Goal: Information Seeking & Learning: Check status

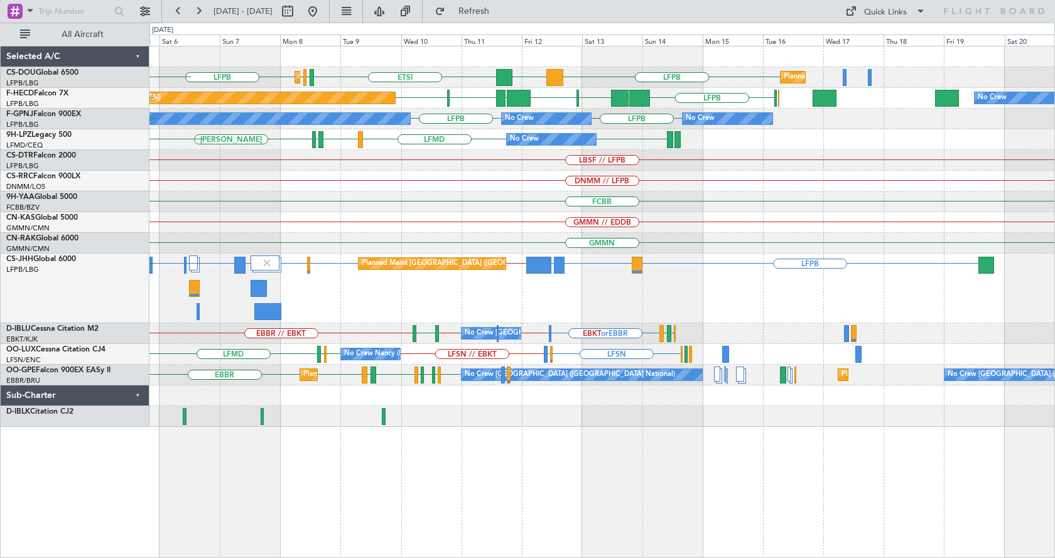
click at [238, 219] on div "LFPB DGAA ETSI EGGW LFPB LFPB Planned Maint [GEOGRAPHIC_DATA] ([GEOGRAPHIC_DATA…" at bounding box center [601, 236] width 905 height 381
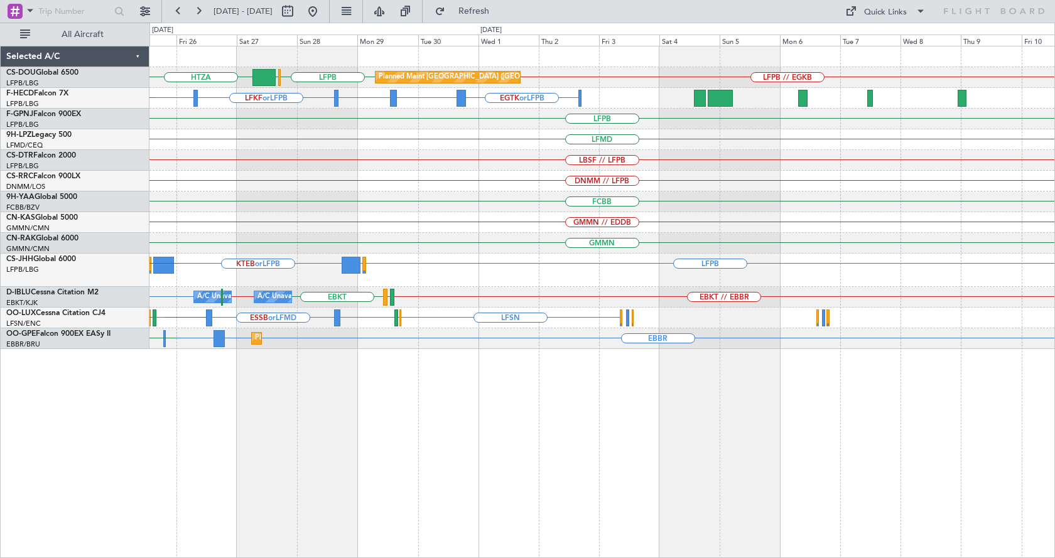
click at [294, 178] on div "HTZA LFPB // EGKB LFPB [GEOGRAPHIC_DATA] Planned Maint [GEOGRAPHIC_DATA] ([GEOG…" at bounding box center [601, 197] width 905 height 303
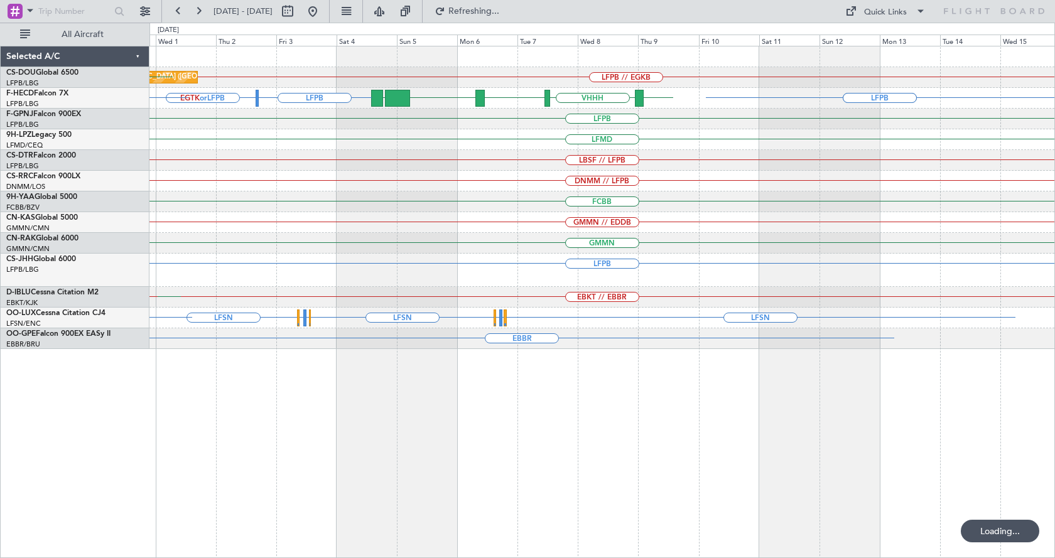
click at [490, 193] on div "Planned Maint [GEOGRAPHIC_DATA] ([GEOGRAPHIC_DATA]) LFPB // EGKB [GEOGRAPHIC_DA…" at bounding box center [601, 197] width 905 height 303
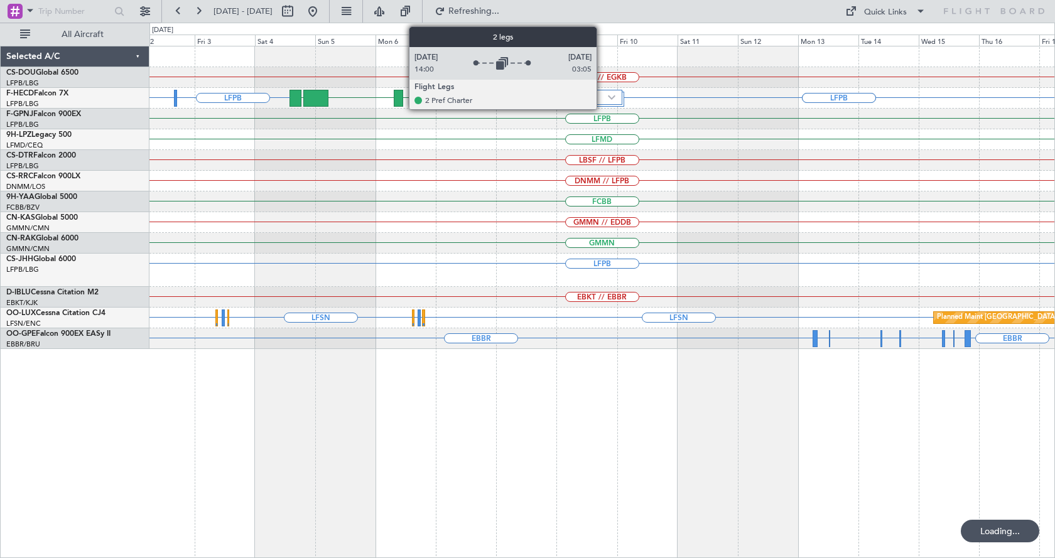
click at [603, 100] on div at bounding box center [607, 97] width 31 height 15
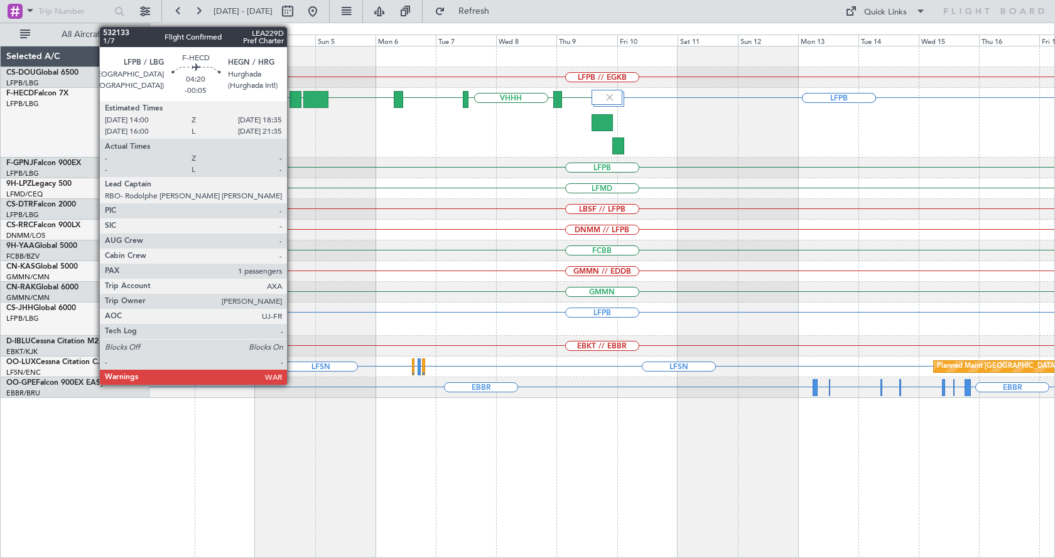
click at [293, 100] on div at bounding box center [296, 99] width 12 height 17
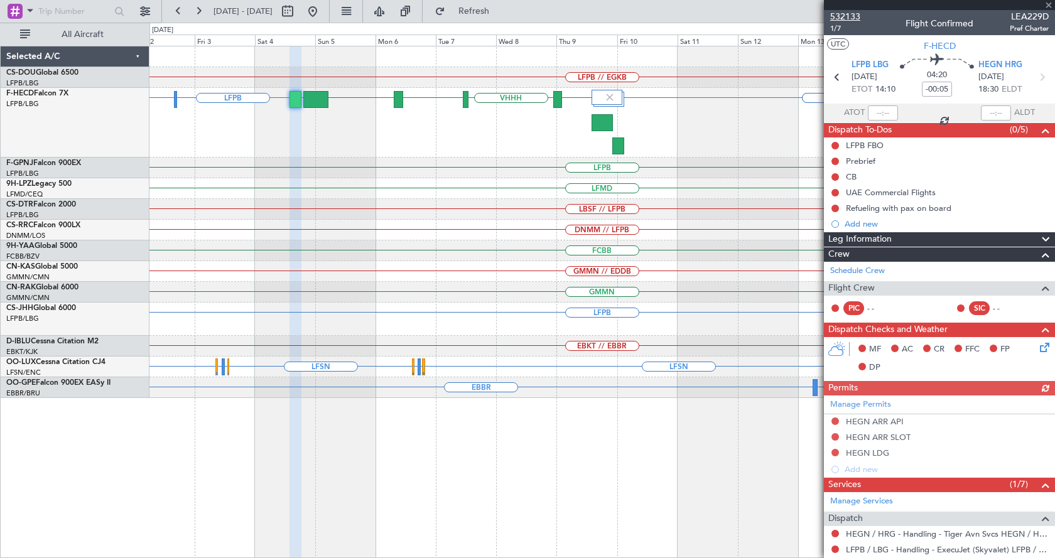
click at [847, 15] on span "532133" at bounding box center [845, 16] width 30 height 13
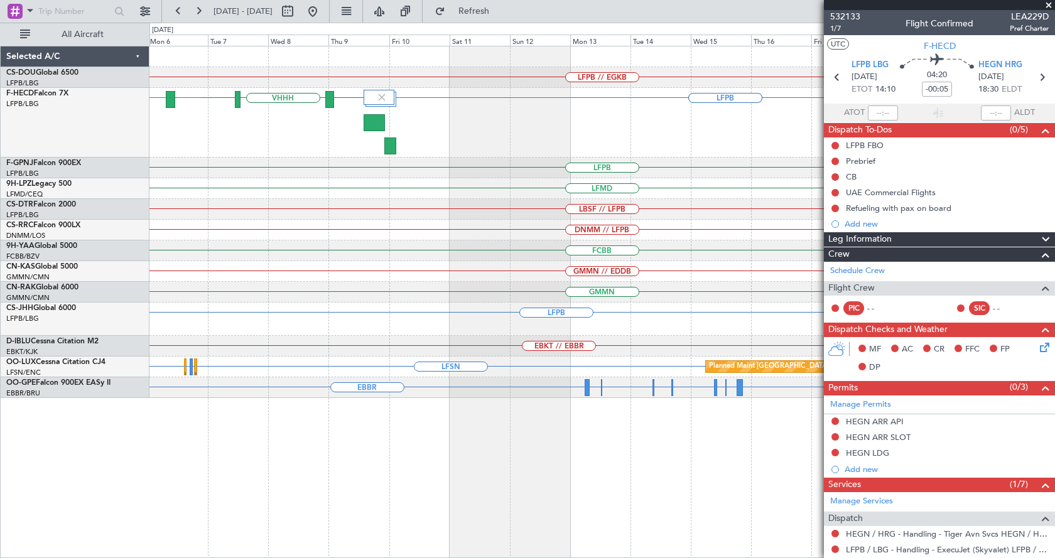
click at [84, 213] on div "LFPB // EGKB LFPB LFPB ZBAA VHHH RPLL WSSL HEGN LFPB EGTK or LFPB LFPB LFMD LBS…" at bounding box center [527, 291] width 1055 height 536
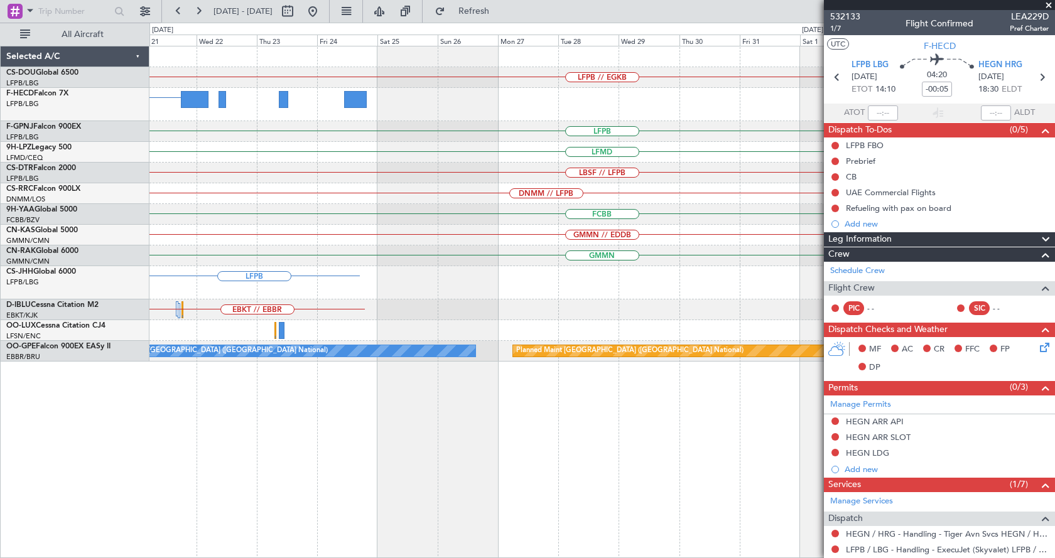
click at [0, 286] on div "LFPB // EGKB LFPB LFPB Planned Maint [GEOGRAPHIC_DATA] ([GEOGRAPHIC_DATA]) LFPB…" at bounding box center [527, 291] width 1055 height 536
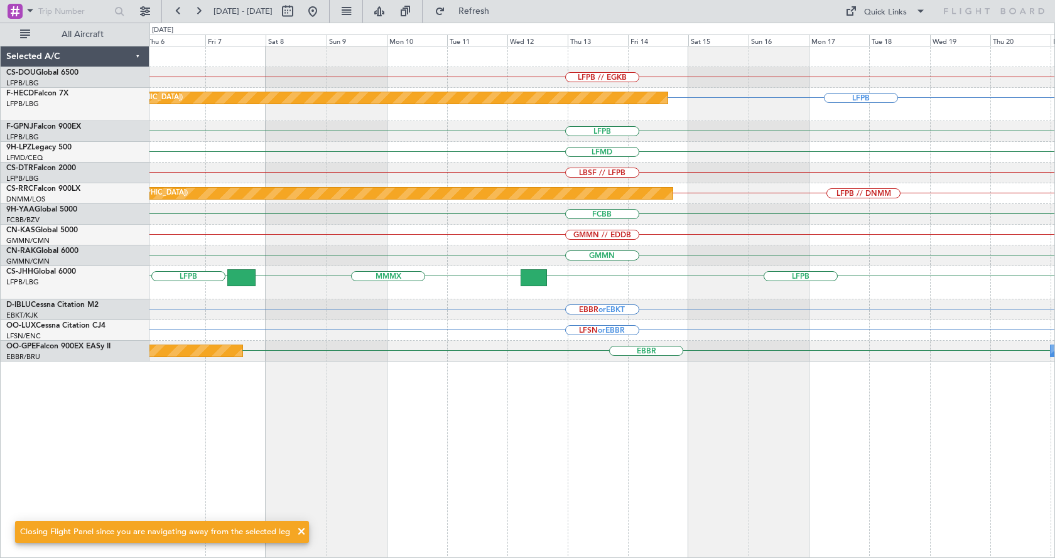
click at [34, 199] on div "LFPB // EGKB Planned Maint [GEOGRAPHIC_DATA] ([GEOGRAPHIC_DATA]) LFPB LFPB LFMD…" at bounding box center [527, 291] width 1055 height 536
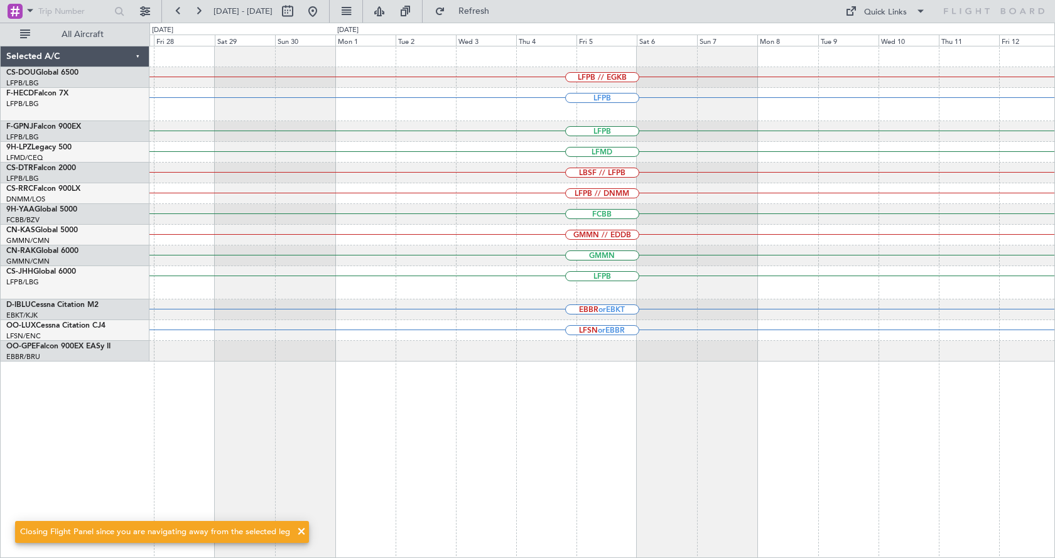
click at [0, 296] on div "LFPB // EGKB LFPB LFPB LFMD LBSF // LFPB LFPB // DNMM FCBB GMMN // EDDB GMMN LF…" at bounding box center [527, 291] width 1055 height 536
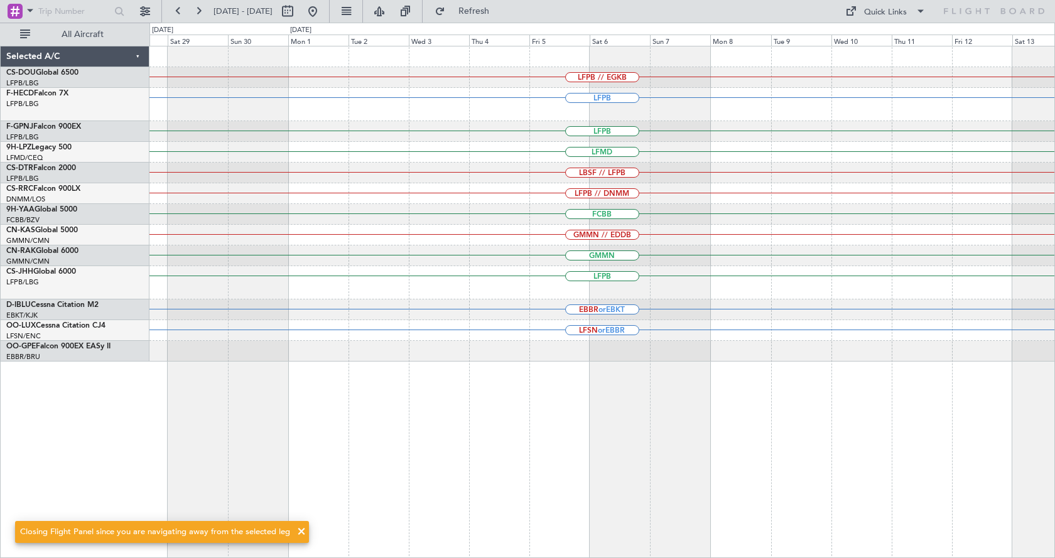
click at [0, 294] on div "LFPB // EGKB LFPB LFPB LFMD LBSF // LFPB LFPB // DNMM FCBB GMMN // EDDB GMMN LF…" at bounding box center [527, 291] width 1055 height 536
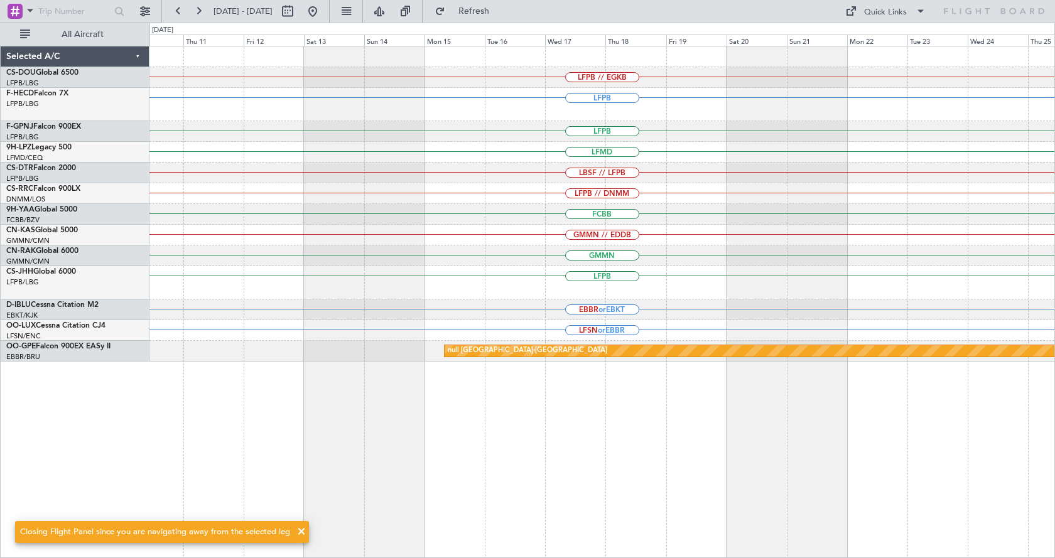
click at [75, 269] on div "LFPB // EGKB LFPB LFPB LFMD LBSF // LFPB LFPB // DNMM FCBB GMMN // EDDB GMMN LF…" at bounding box center [527, 291] width 1055 height 536
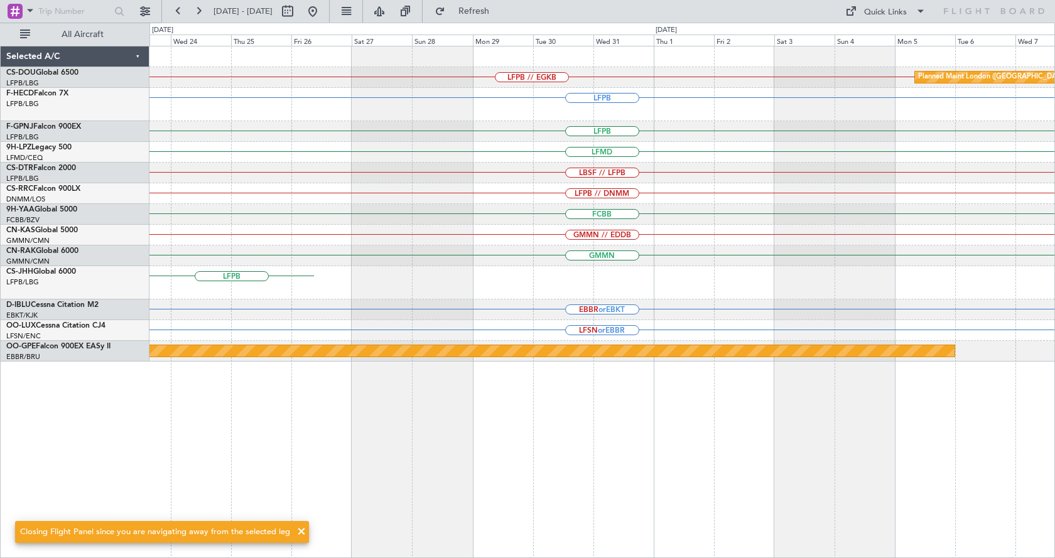
click at [249, 233] on div "LFPB // EGKB Planned Maint [GEOGRAPHIC_DATA] ([GEOGRAPHIC_DATA]) LFPB LFPB LFMD…" at bounding box center [601, 203] width 905 height 315
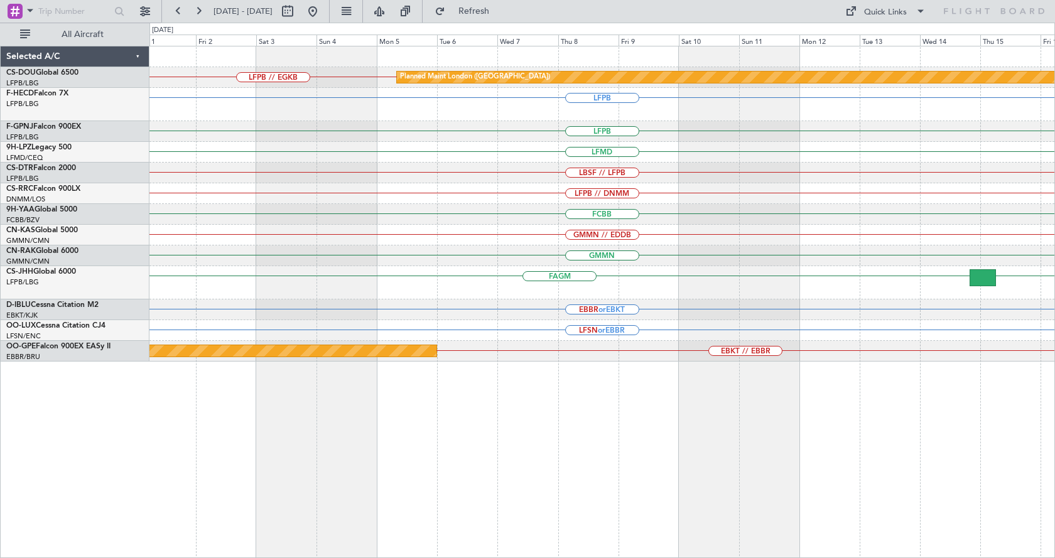
click at [658, 466] on div "LFPB // EGKB Planned Maint [GEOGRAPHIC_DATA] ([GEOGRAPHIC_DATA]) LFPB LFPB LFMD…" at bounding box center [602, 302] width 906 height 512
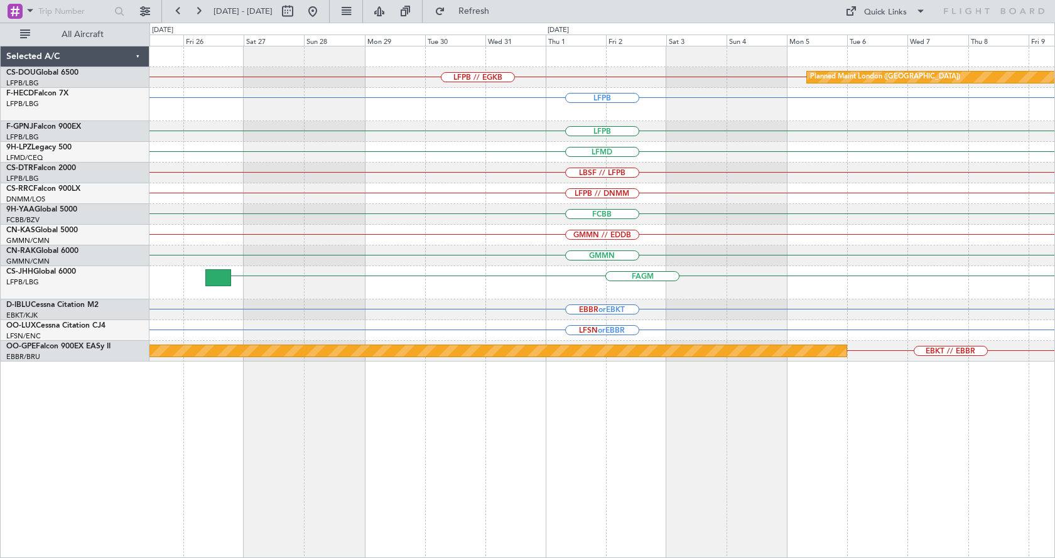
click at [813, 478] on div "LFPB // EGKB Planned Maint [GEOGRAPHIC_DATA] ([GEOGRAPHIC_DATA]) LFPB LFPB LFMD…" at bounding box center [602, 302] width 906 height 512
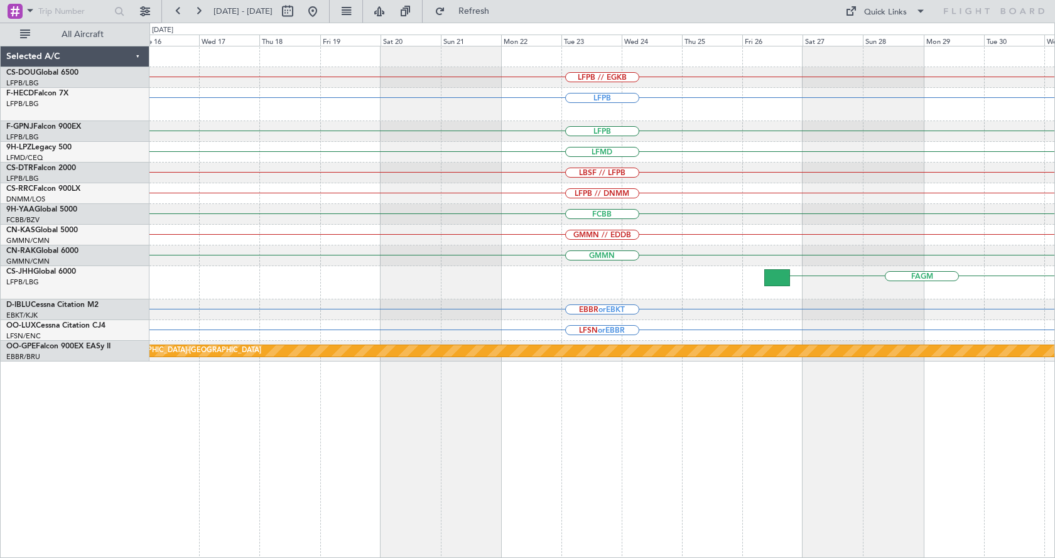
click at [857, 404] on div "LFPB // EGKB LFPB LFPB LFMD LBSF // LFPB LFPB // DNMM FCBB GMMN // EDDB GMMN FA…" at bounding box center [602, 302] width 906 height 512
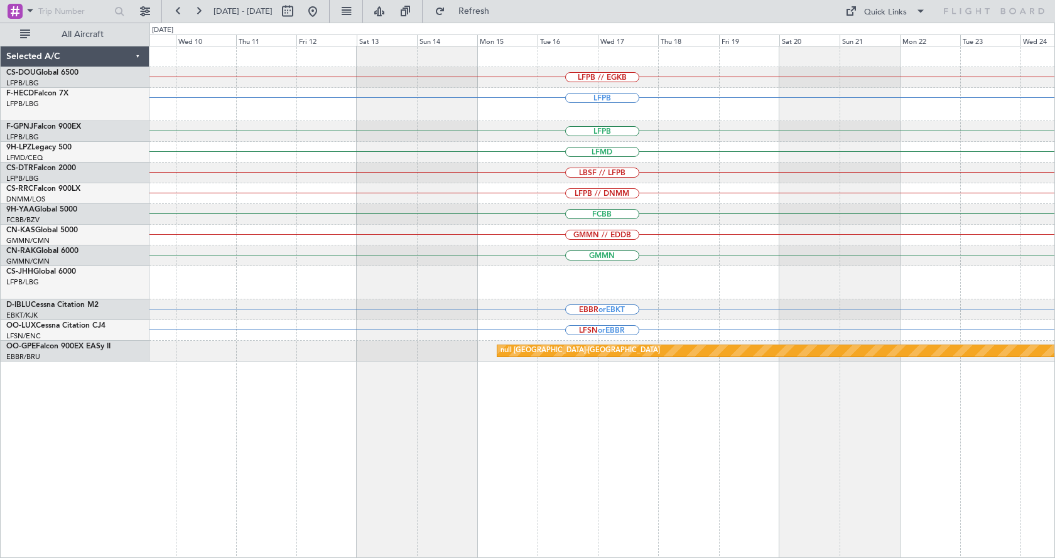
click at [860, 438] on div "LFPB // EGKB LFPB LFPB LFMD LBSF // LFPB LFPB // DNMM FCBB GMMN // EDDB GMMN FA…" at bounding box center [602, 302] width 906 height 512
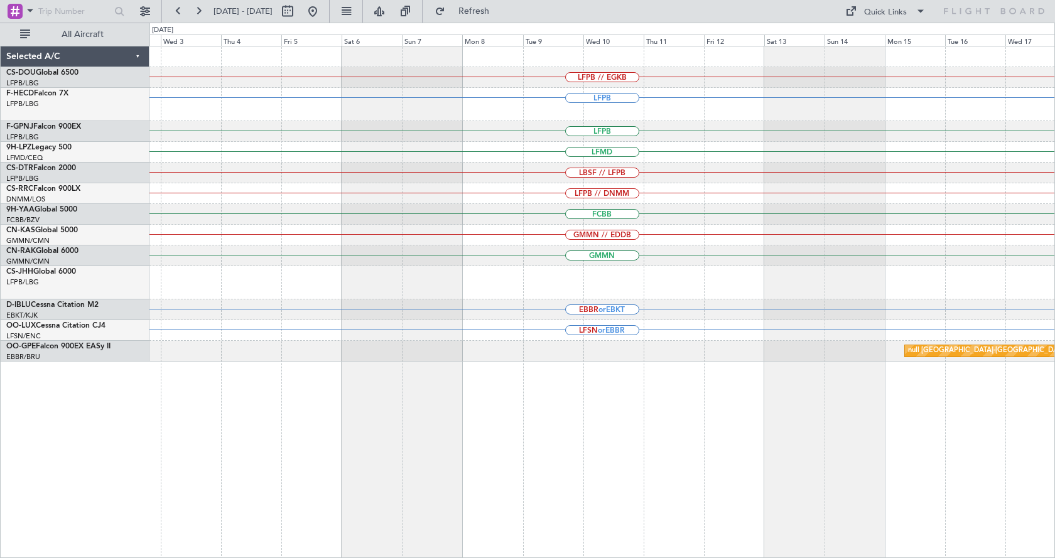
click at [1013, 438] on div "LFPB // EGKB LFPB LFPB LFMD LBSF // LFPB LFPB // DNMM FCBB GMMN // EDDB GMMN EB…" at bounding box center [602, 302] width 906 height 512
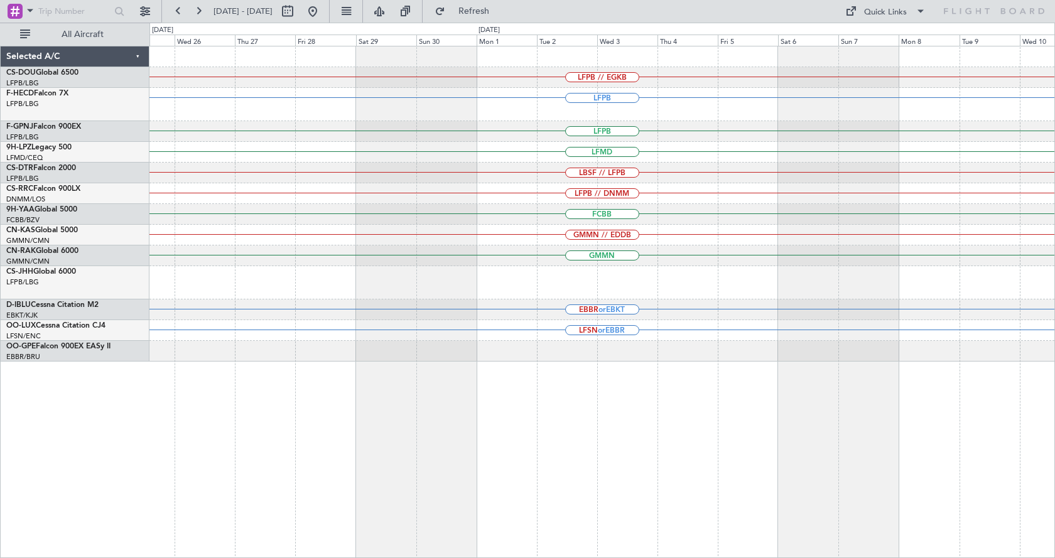
click at [965, 456] on div "LFPB // EGKB LFPB LFPB LFMD LBSF // LFPB LFPB // DNMM FCBB GMMN // EDDB GMMN EB…" at bounding box center [602, 302] width 906 height 512
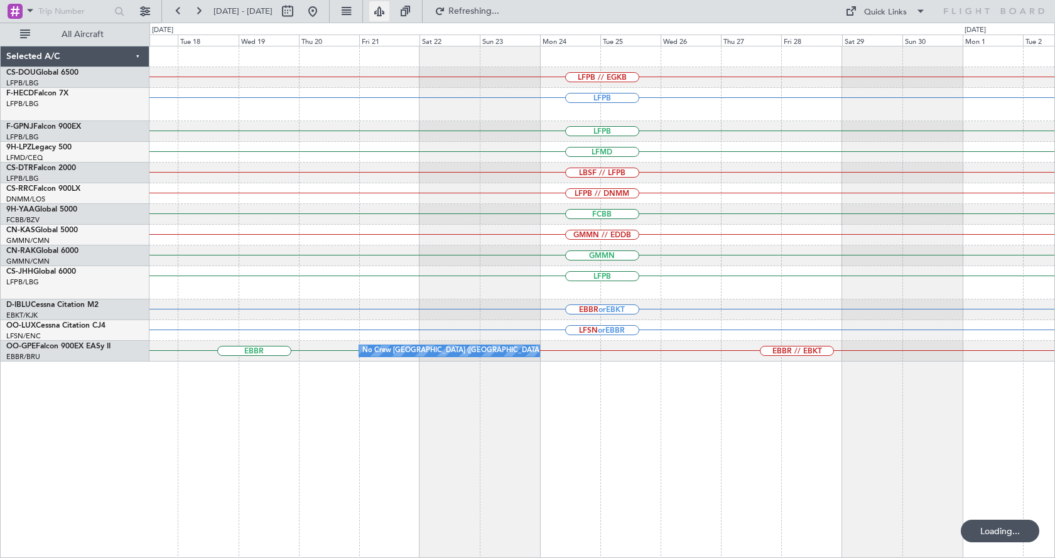
click at [389, 6] on button at bounding box center [379, 11] width 20 height 20
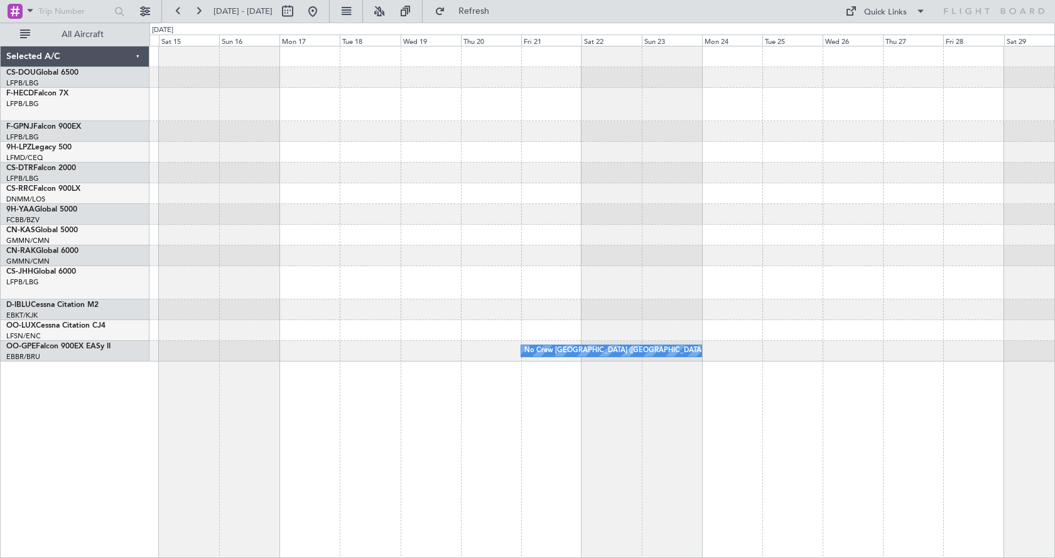
click at [673, 421] on div "Planned Maint [GEOGRAPHIC_DATA] ([GEOGRAPHIC_DATA]) Planned Maint [GEOGRAPHIC_D…" at bounding box center [602, 302] width 906 height 512
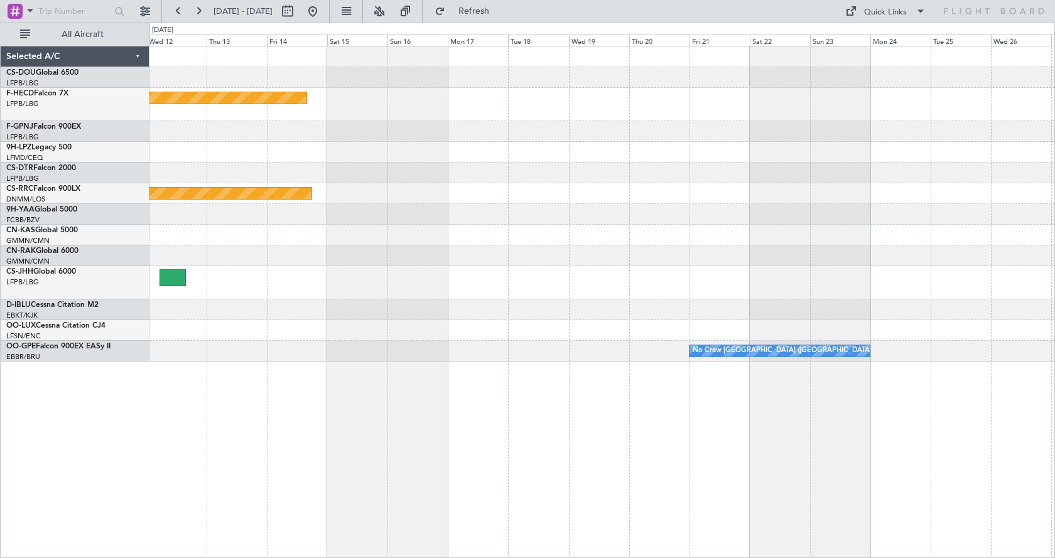
click at [756, 423] on div "Planned Maint [GEOGRAPHIC_DATA] ([GEOGRAPHIC_DATA]) Planned Maint [GEOGRAPHIC_D…" at bounding box center [602, 302] width 906 height 512
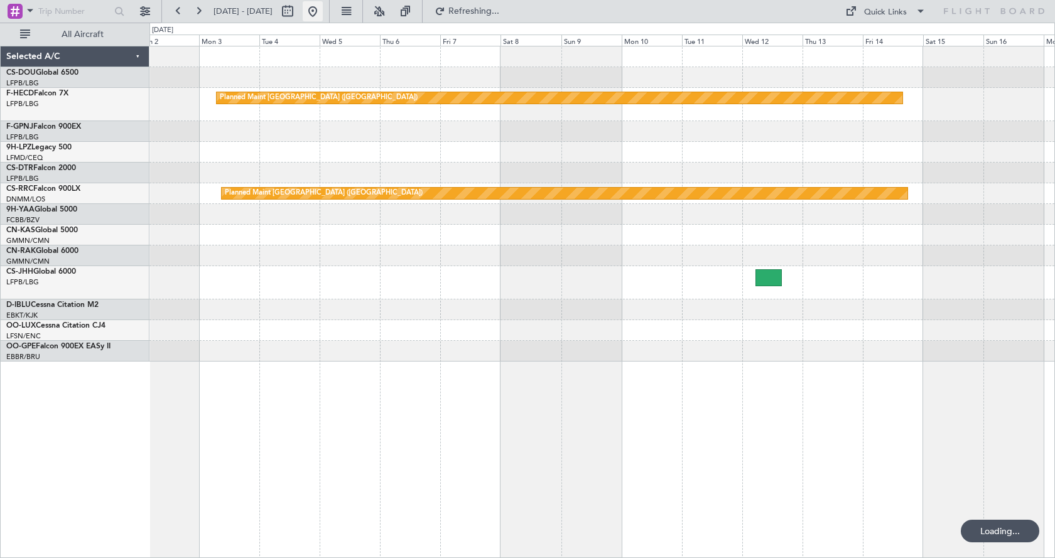
click at [323, 9] on button at bounding box center [313, 11] width 20 height 20
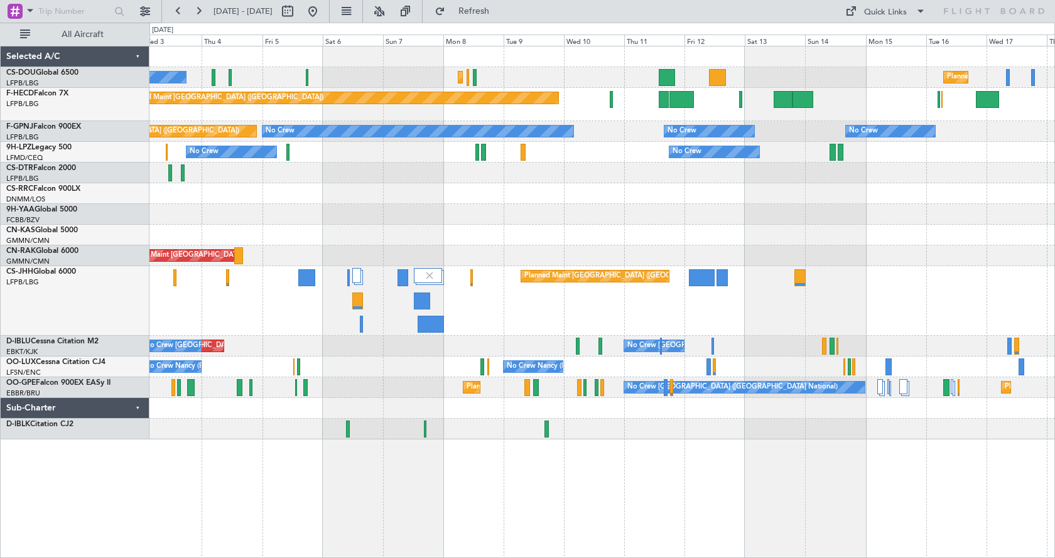
click at [826, 200] on div "Planned Maint [GEOGRAPHIC_DATA] ([GEOGRAPHIC_DATA]) No Crew Planned Maint [GEOG…" at bounding box center [601, 242] width 905 height 393
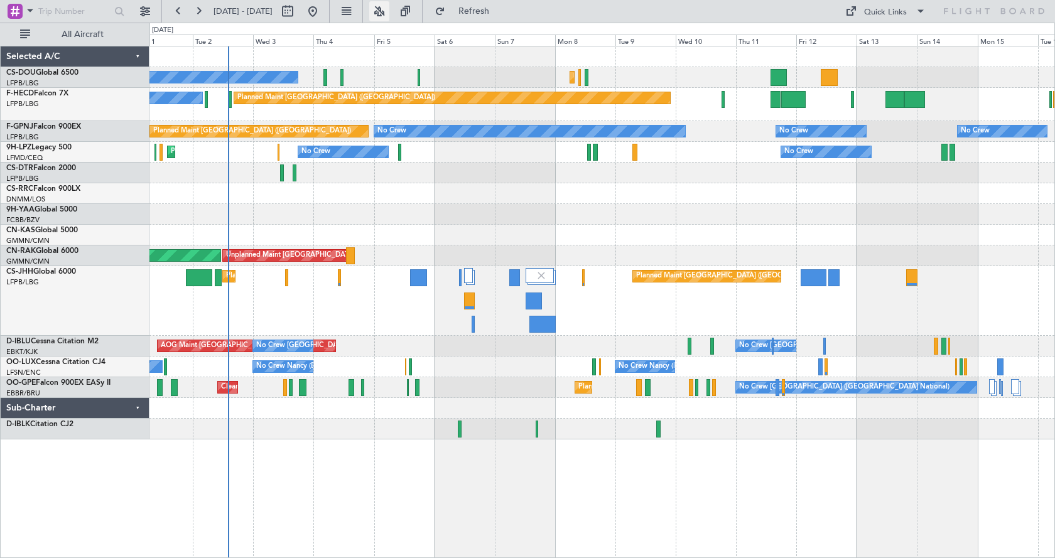
click at [389, 15] on button at bounding box center [379, 11] width 20 height 20
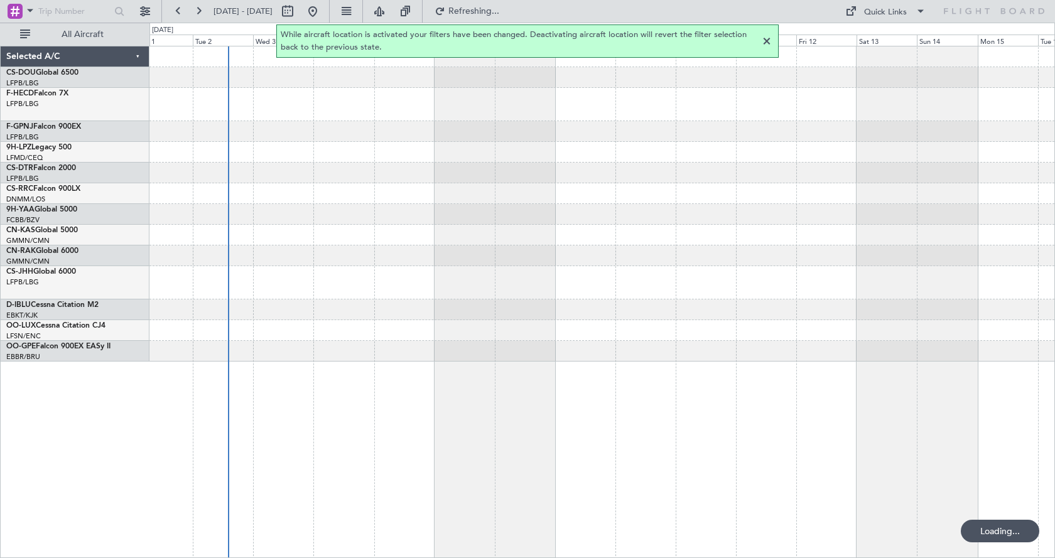
click at [769, 36] on div at bounding box center [766, 41] width 15 height 15
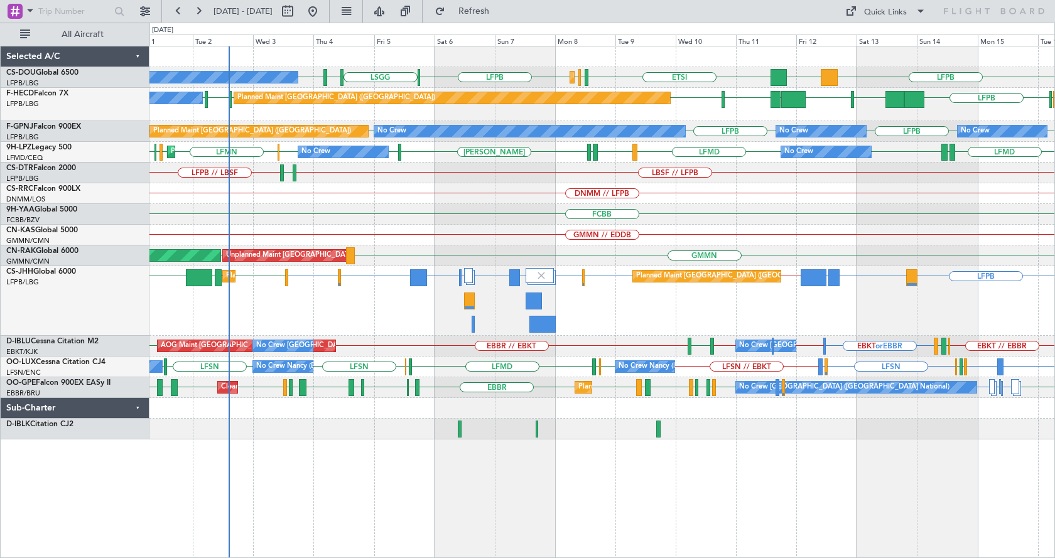
click at [388, 313] on div "LIML LFPB ETSI EGGW LFPB LFPB [GEOGRAPHIC_DATA] LFPB DGAA Planned Maint [GEOGRA…" at bounding box center [601, 242] width 905 height 393
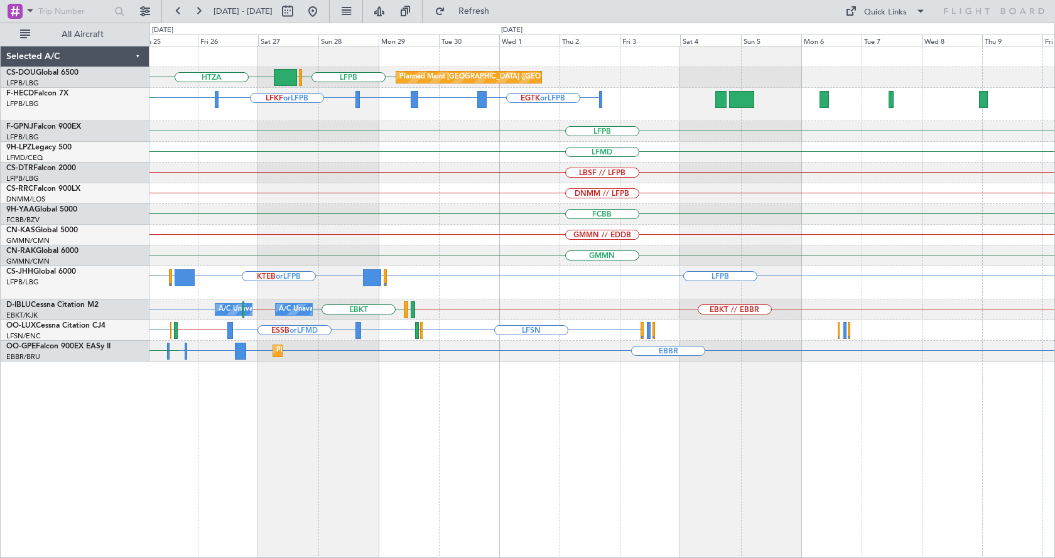
click at [281, 165] on div "HTZA LFPB [GEOGRAPHIC_DATA] Planned Maint [GEOGRAPHIC_DATA] ([GEOGRAPHIC_DATA])…" at bounding box center [601, 203] width 905 height 315
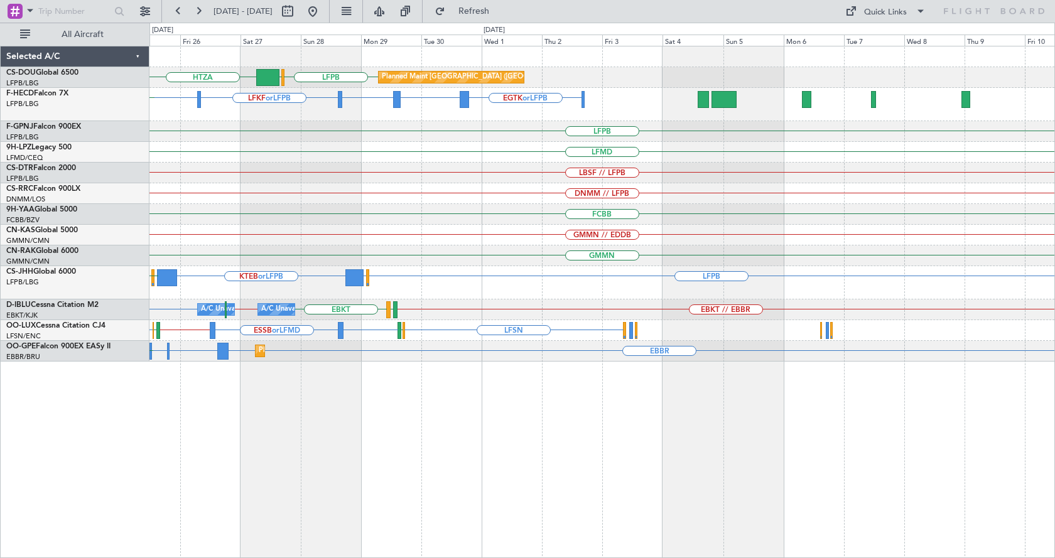
click at [458, 163] on div "HTZA LFPB [GEOGRAPHIC_DATA] Planned Maint [GEOGRAPHIC_DATA] ([GEOGRAPHIC_DATA])…" at bounding box center [601, 203] width 905 height 315
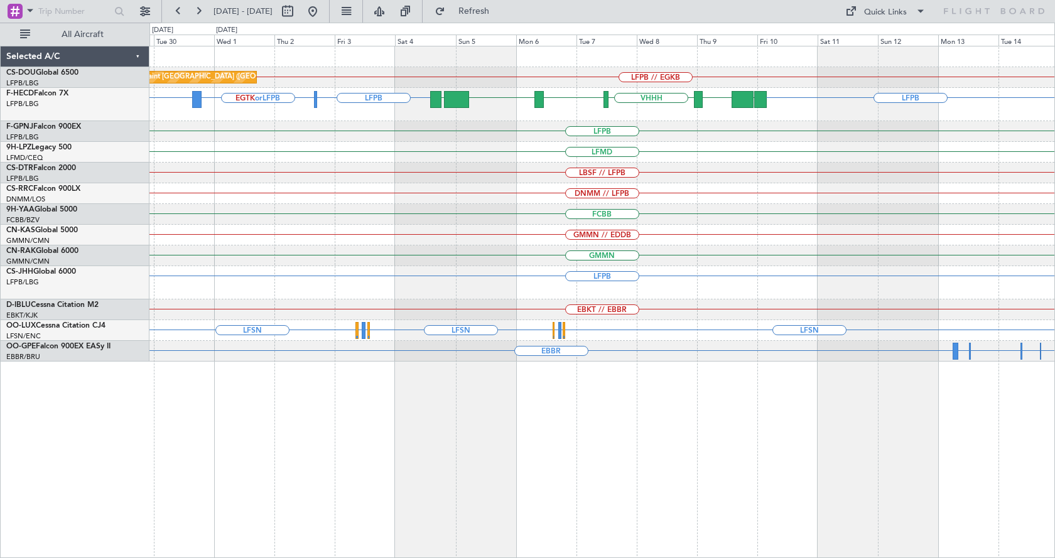
click at [522, 430] on div "LFPB // EGKB Planned Maint [GEOGRAPHIC_DATA] ([GEOGRAPHIC_DATA]) LFPB LFPB EGTK…" at bounding box center [602, 302] width 906 height 512
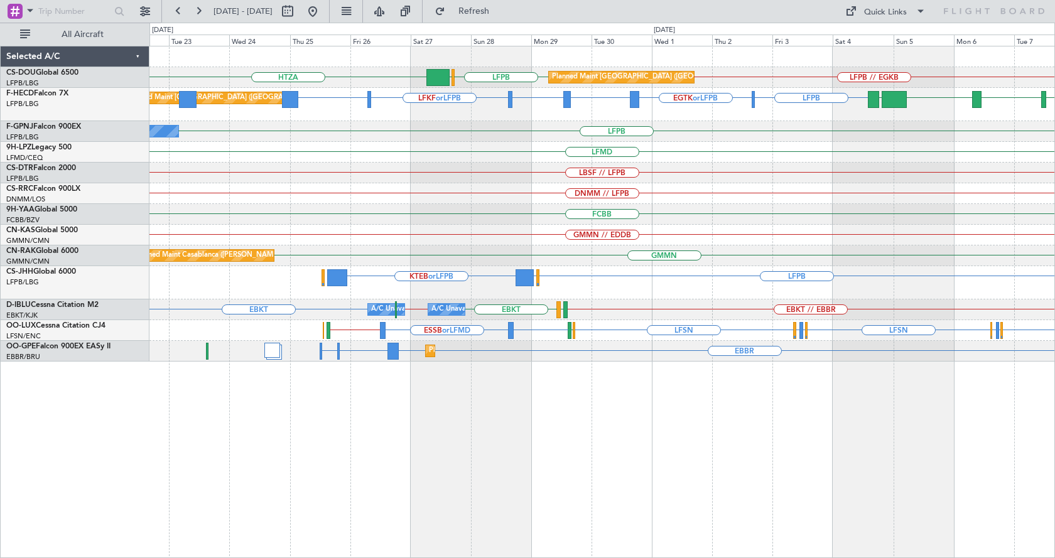
click at [791, 429] on div "Planned Maint [GEOGRAPHIC_DATA] ([GEOGRAPHIC_DATA]) LFPB // EGKB LFPB [GEOGRAPH…" at bounding box center [602, 302] width 906 height 512
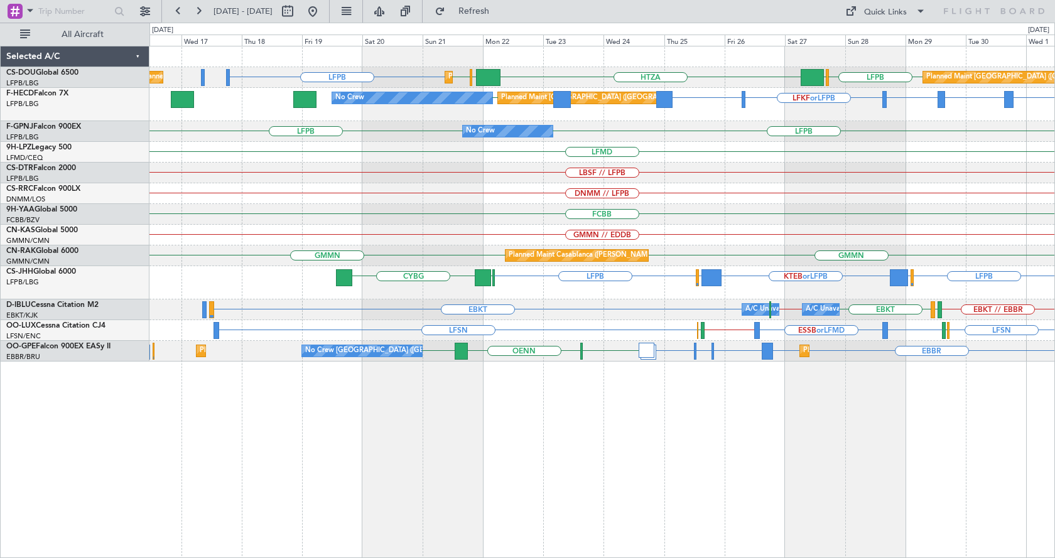
click at [563, 475] on div "Planned Maint [GEOGRAPHIC_DATA] ([GEOGRAPHIC_DATA]) Planned Maint [GEOGRAPHIC_D…" at bounding box center [602, 302] width 906 height 512
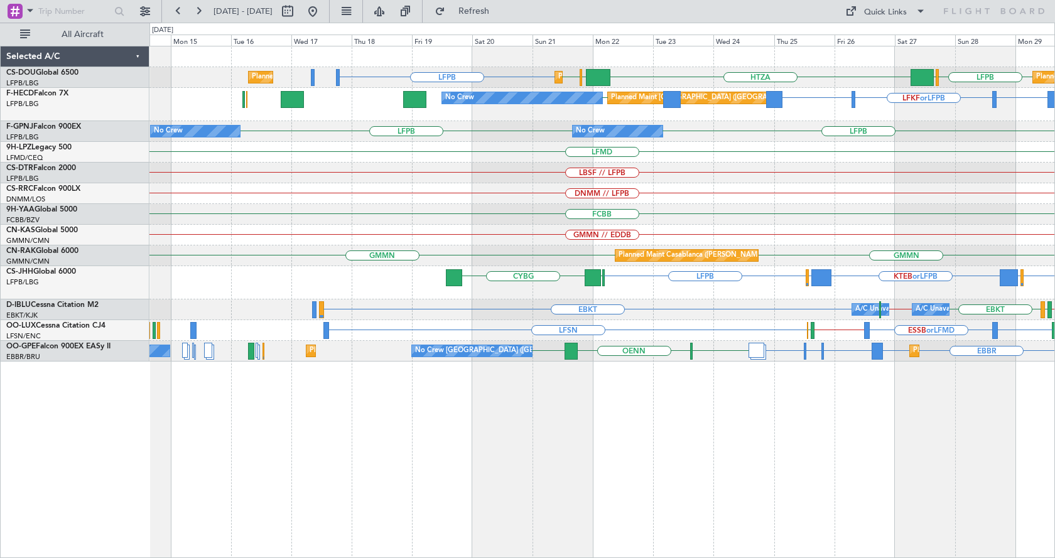
click at [637, 490] on div "Planned Maint [GEOGRAPHIC_DATA] ([GEOGRAPHIC_DATA]) Planned Maint [GEOGRAPHIC_D…" at bounding box center [602, 302] width 906 height 512
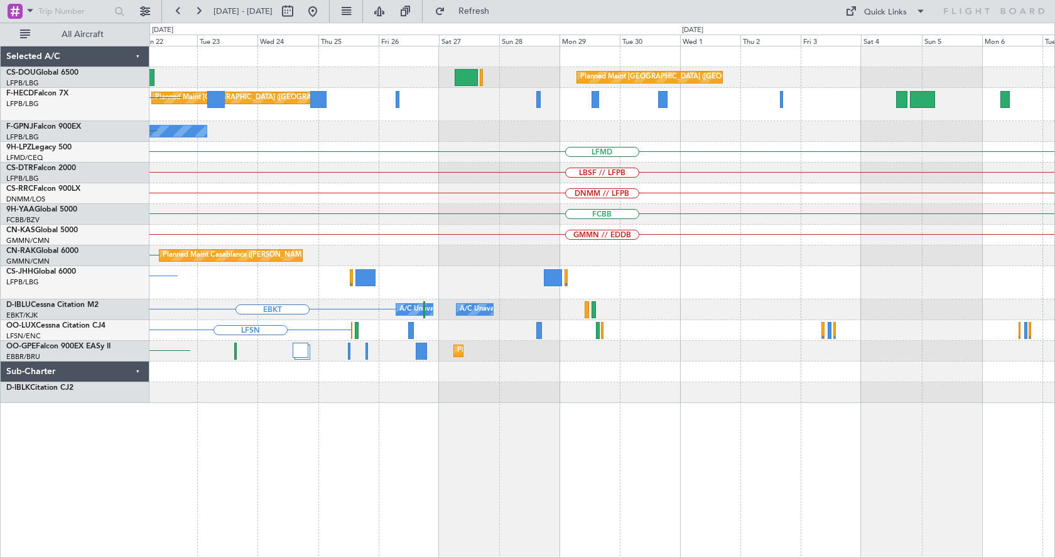
click at [223, 212] on div "Planned Maint [GEOGRAPHIC_DATA] ([GEOGRAPHIC_DATA]) Planned Maint [GEOGRAPHIC_D…" at bounding box center [601, 224] width 905 height 357
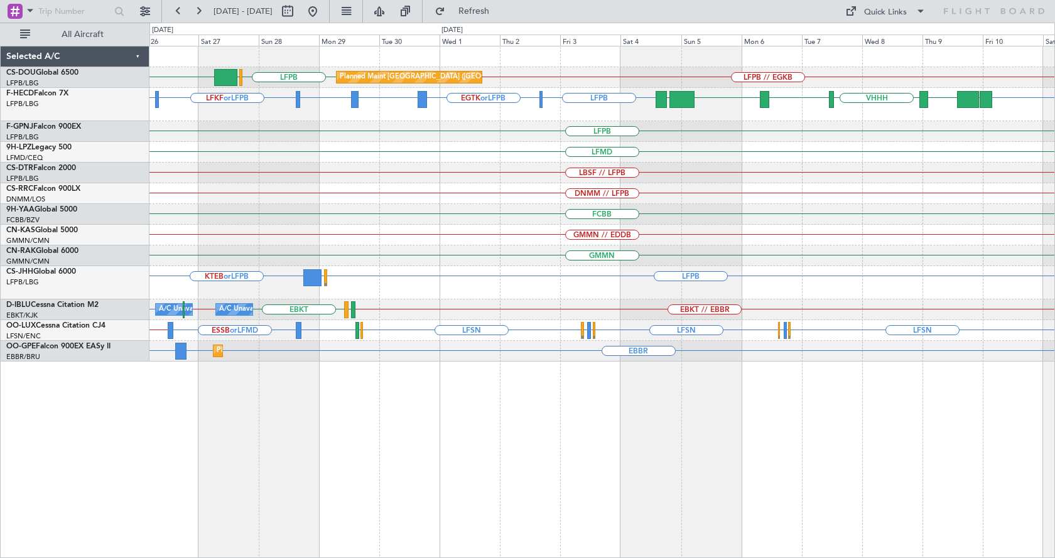
click at [750, 517] on div "LFPB // EGKB HTZA LFPB [GEOGRAPHIC_DATA] Planned Maint [GEOGRAPHIC_DATA] ([GEOG…" at bounding box center [602, 302] width 906 height 512
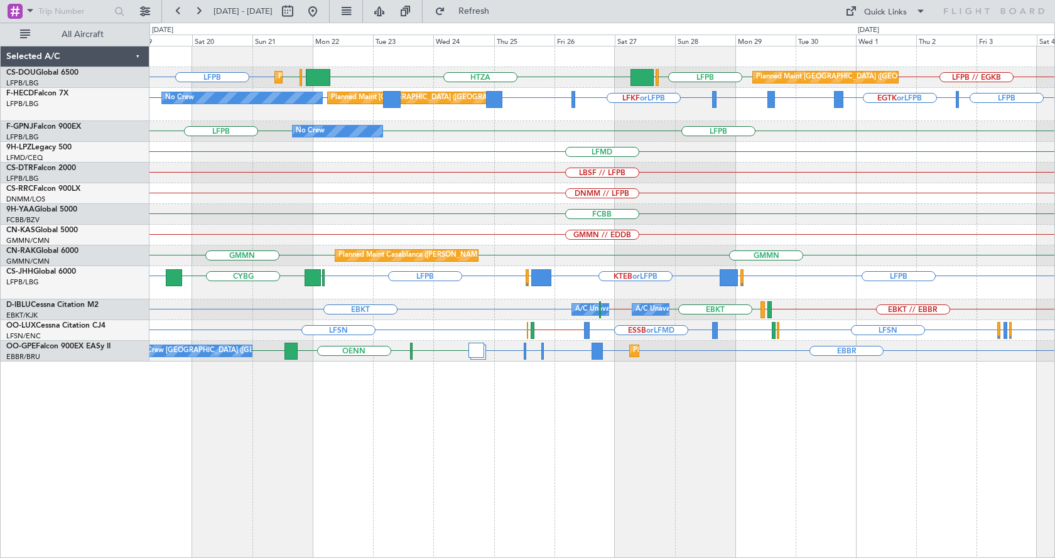
click at [831, 441] on div "Planned Maint [GEOGRAPHIC_DATA] ([GEOGRAPHIC_DATA]) Planned Maint [GEOGRAPHIC_D…" at bounding box center [602, 302] width 906 height 512
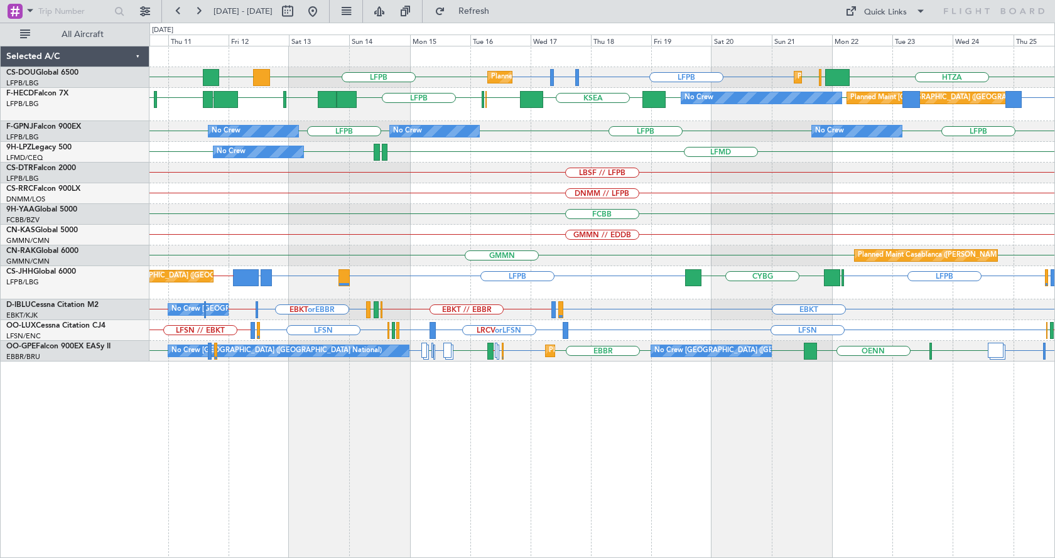
click at [809, 502] on div "Planned Maint [GEOGRAPHIC_DATA] ([GEOGRAPHIC_DATA]) Planned Maint [GEOGRAPHIC_D…" at bounding box center [602, 302] width 906 height 512
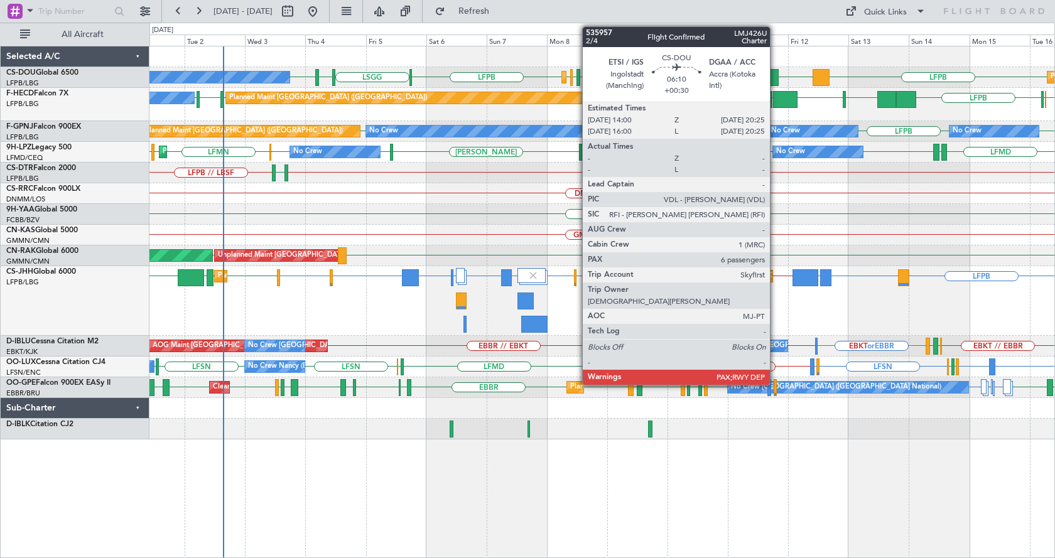
click at [776, 76] on div at bounding box center [770, 77] width 16 height 17
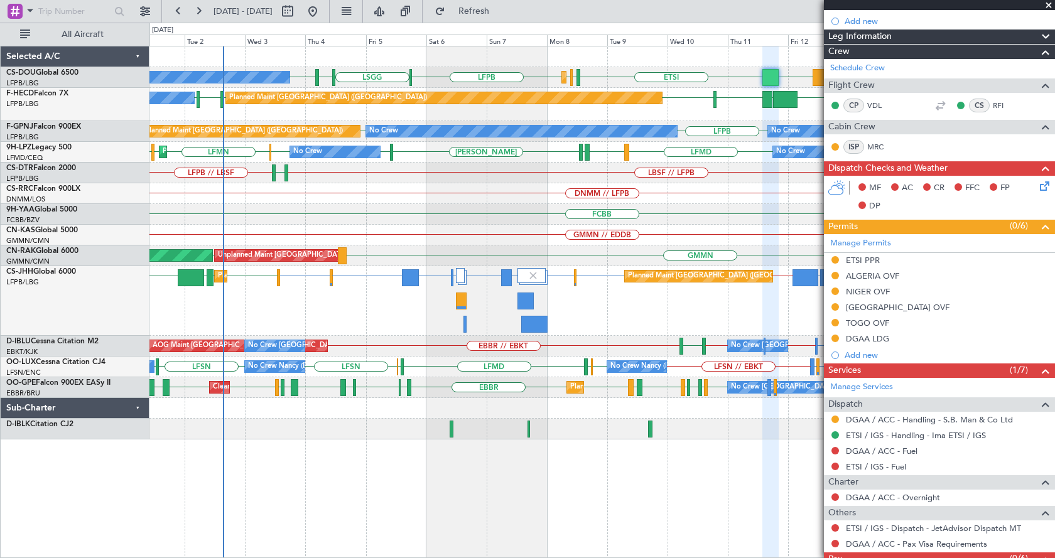
scroll to position [216, 0]
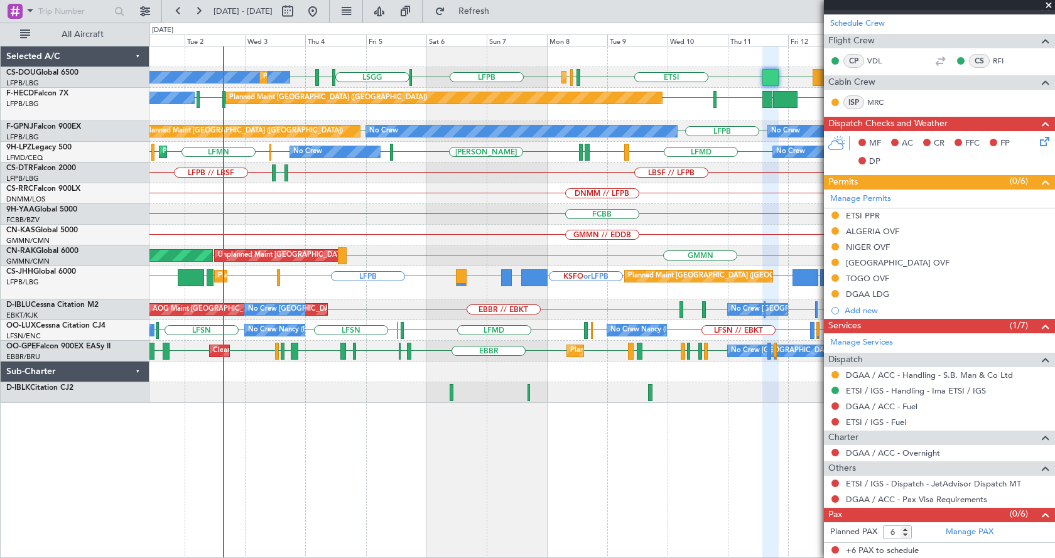
click at [315, 75] on div at bounding box center [317, 77] width 4 height 17
type input "1"
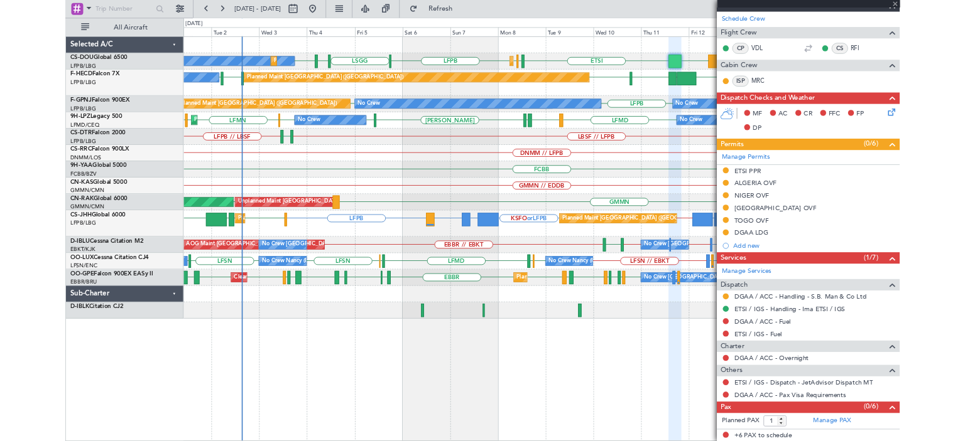
scroll to position [0, 0]
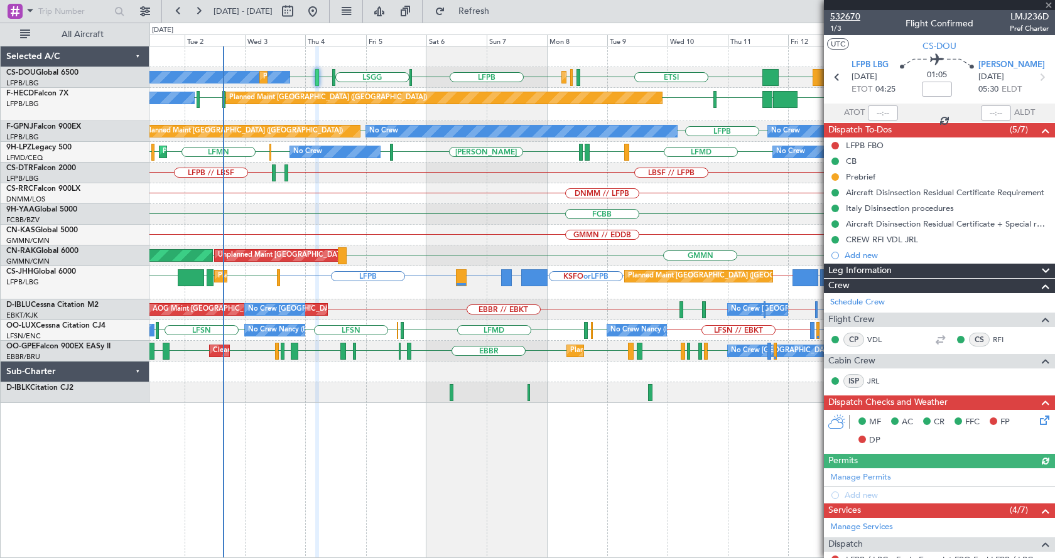
click at [845, 12] on span "532670" at bounding box center [845, 16] width 30 height 13
click at [696, 220] on div "ETSI EGGW LFPB LFPB [GEOGRAPHIC_DATA] LFPB DGAA LIML LFPB No Crew Planned Maint…" at bounding box center [601, 224] width 905 height 357
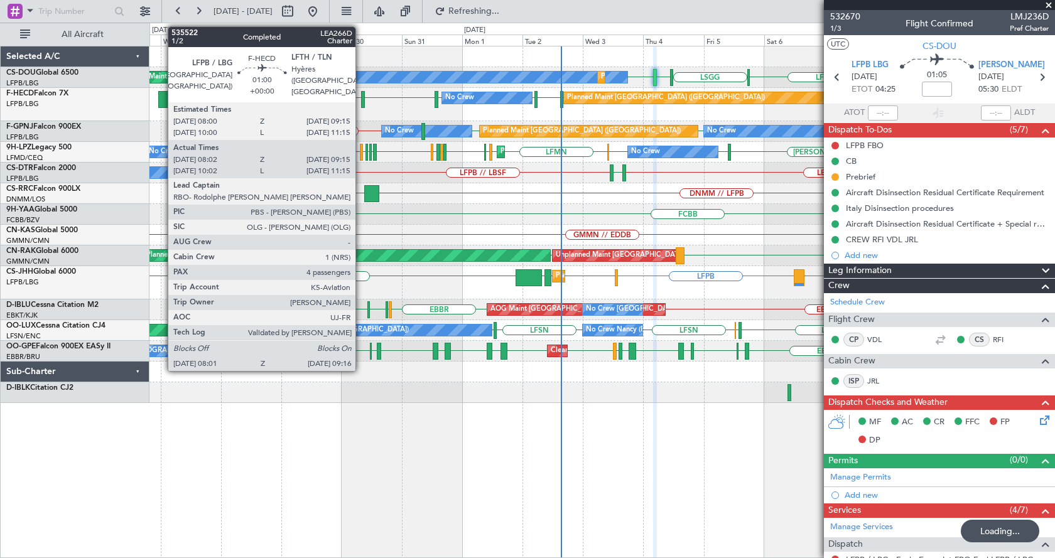
click at [361, 94] on div at bounding box center [363, 99] width 4 height 17
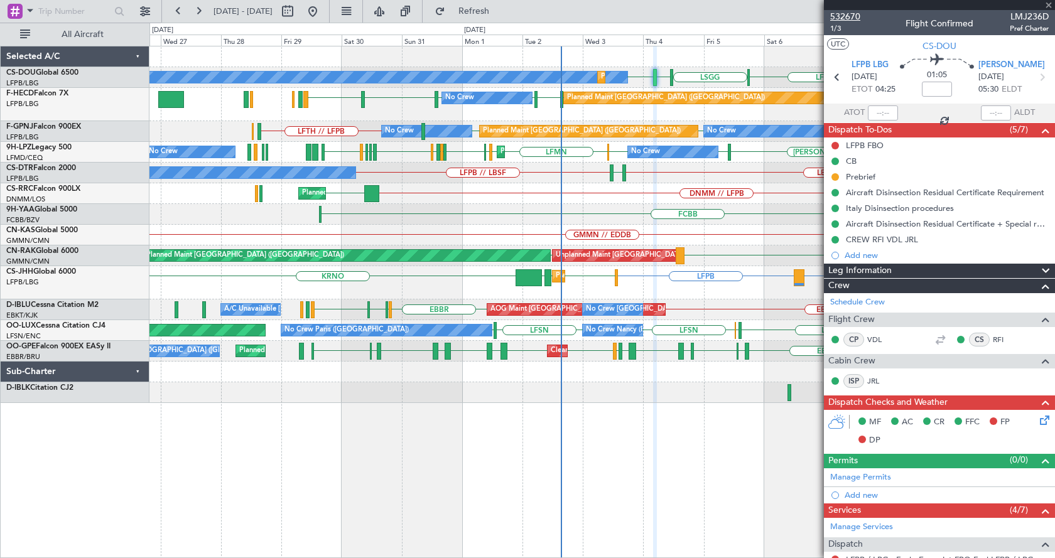
type input "08:12"
type input "09:10"
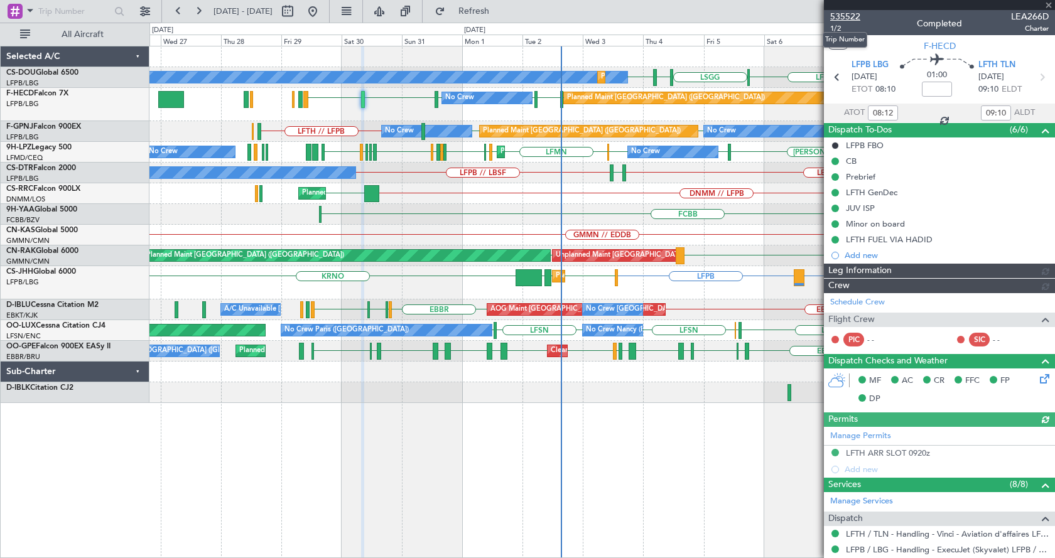
click at [853, 15] on span "535522" at bounding box center [845, 16] width 30 height 13
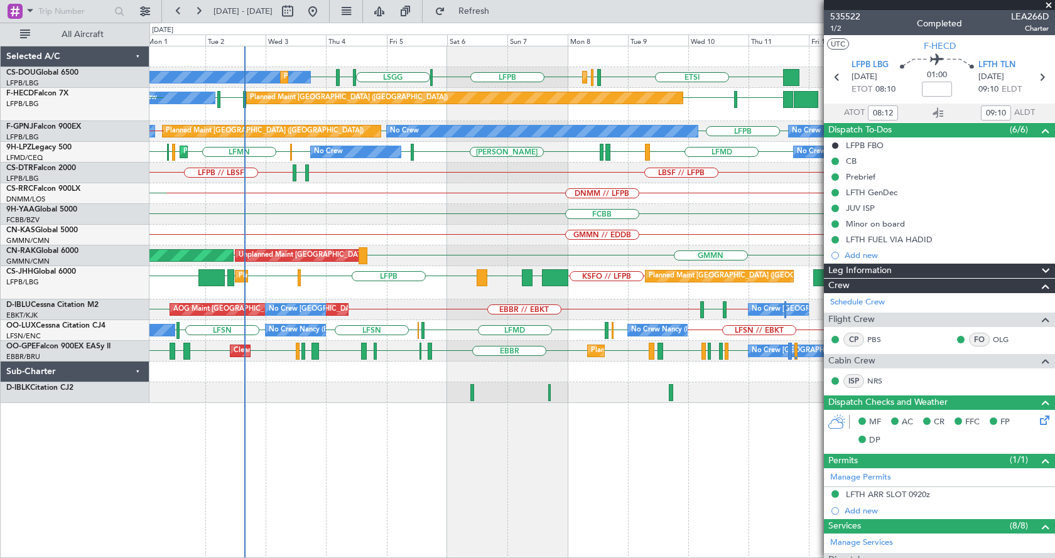
click at [322, 421] on div "ETSI EGGW LFPB LFPB [GEOGRAPHIC_DATA] LIML LFPB Planned Maint [GEOGRAPHIC_DATA]…" at bounding box center [602, 302] width 906 height 512
click at [1046, 0] on span at bounding box center [1048, 5] width 13 height 11
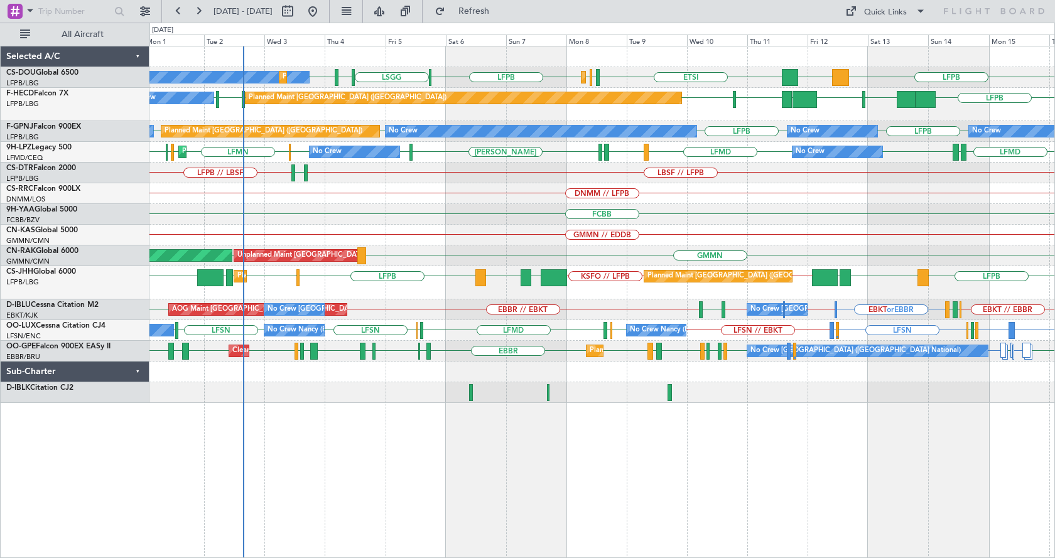
type input "0"
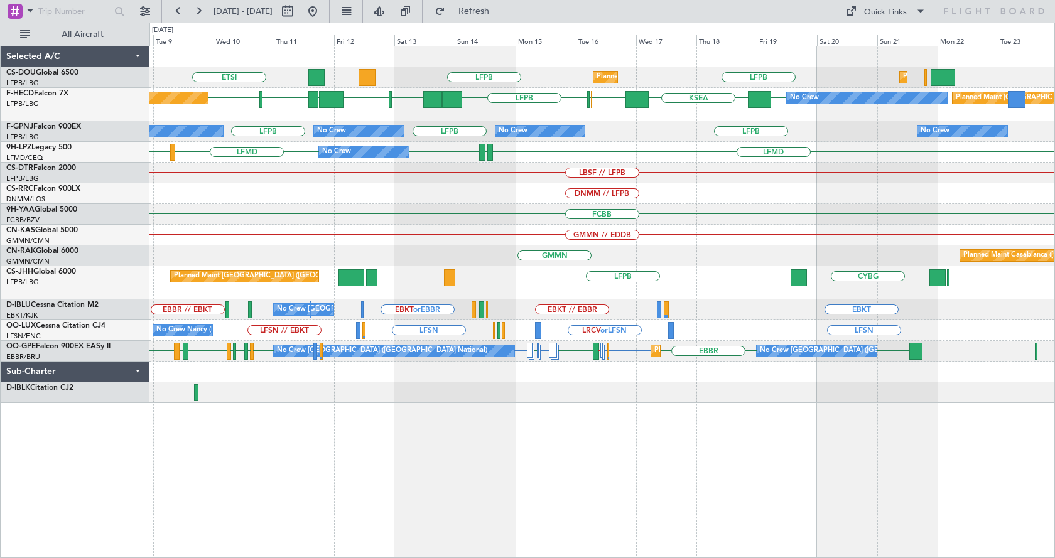
click at [700, 210] on div "Planned Maint [GEOGRAPHIC_DATA] ([GEOGRAPHIC_DATA]) ETSI LFPB DGAA LFPB Planned…" at bounding box center [601, 224] width 905 height 357
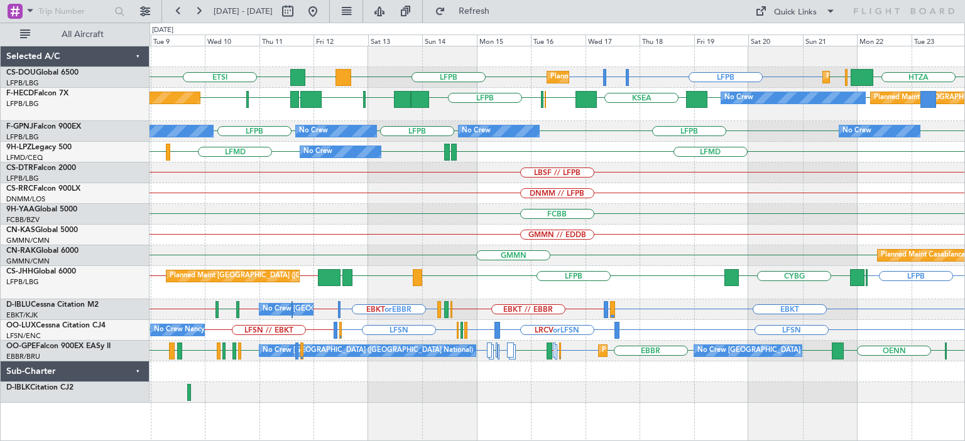
click at [472, 263] on div "LFPB LFTH or LFPB LFPB ETSI LFPB DGAA HTZA [GEOGRAPHIC_DATA] LFPB Planned Maint…" at bounding box center [556, 224] width 814 height 357
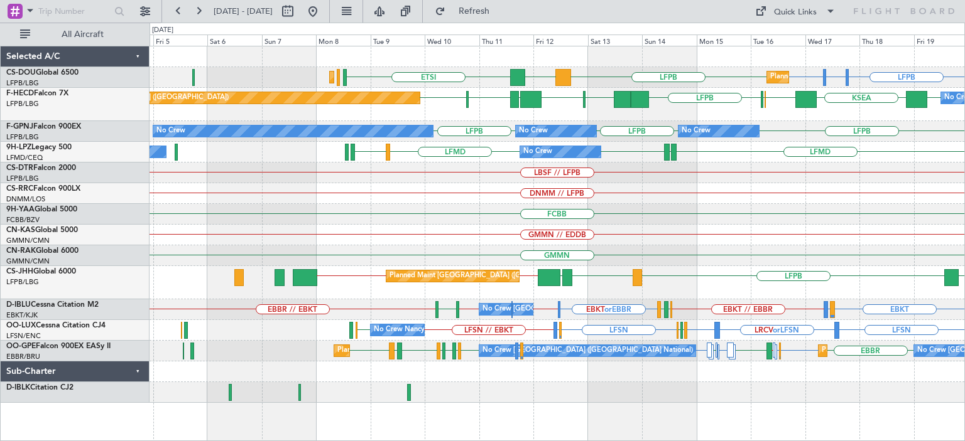
click at [688, 252] on div "LFPB LFTH or LFPB LFPB ETSI LFPB DGAA Planned Maint [GEOGRAPHIC_DATA] ([GEOGRAP…" at bounding box center [556, 224] width 814 height 357
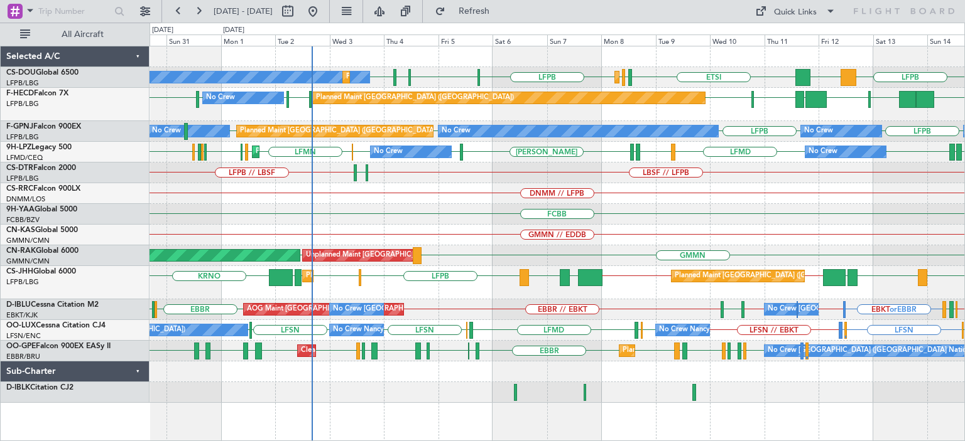
click at [459, 158] on div "LFPB DGAA ETSI EGGW LFPB LFPB [GEOGRAPHIC_DATA] LIML LFPB Planned Maint [GEOGRA…" at bounding box center [556, 224] width 814 height 357
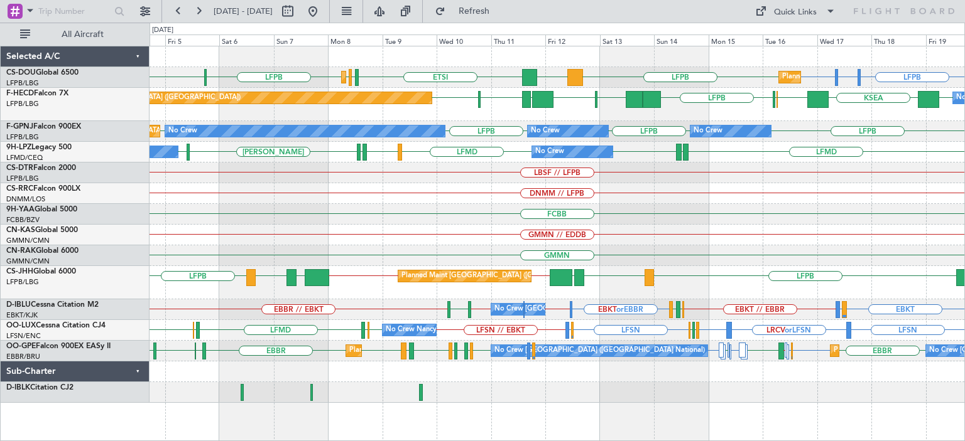
click at [350, 203] on div "DNMM // LFPB" at bounding box center [556, 193] width 814 height 21
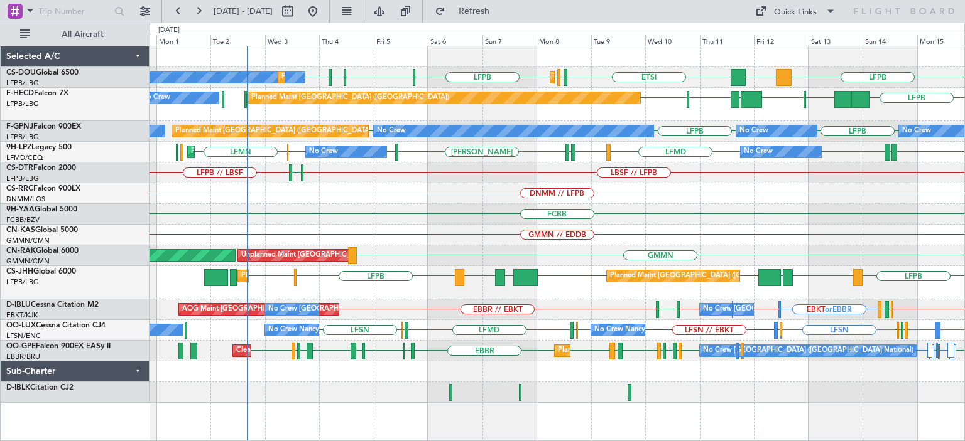
click at [546, 210] on div "Planned Maint Paris (Le Bourget) No Crew LFPB DGAA ETSI EGGW LFPB LFPB LSGG LIM…" at bounding box center [556, 224] width 814 height 357
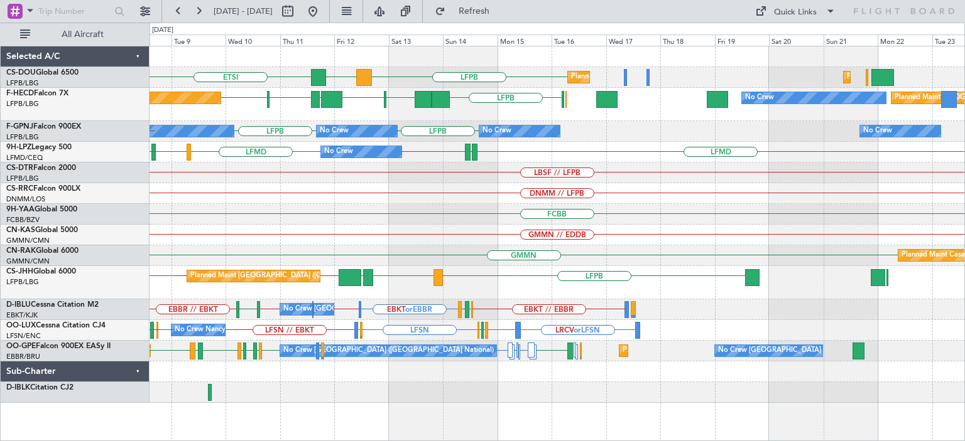
click at [365, 187] on div "DNMM // LFPB" at bounding box center [556, 193] width 814 height 21
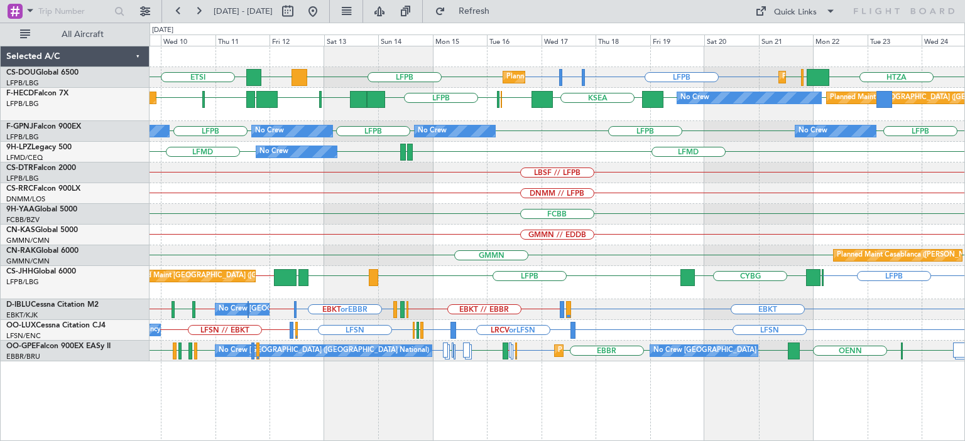
click at [668, 220] on div "Planned Maint Paris (Le Bourget) Planned Maint Paris (Le Bourget) LFPB LFTH or …" at bounding box center [556, 203] width 814 height 315
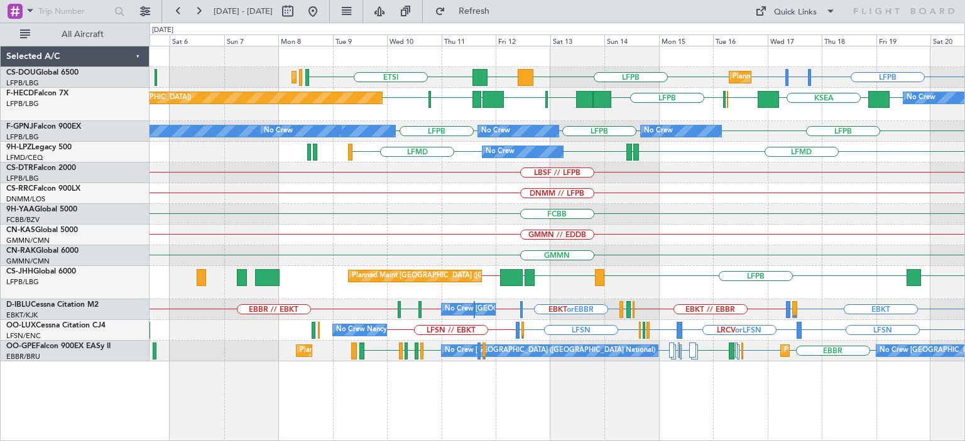
click at [716, 235] on div "GMMN // EDDB" at bounding box center [556, 235] width 814 height 21
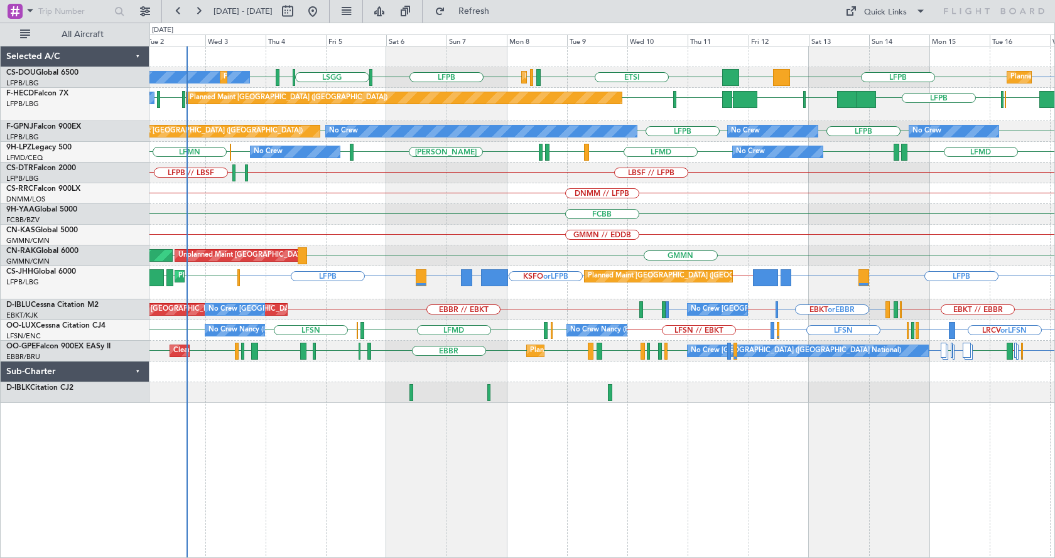
click at [555, 228] on div "LFPB ETSI EGGW LFPB LFPB LSGG LFPB DGAA LIML LFPB Planned Maint Paris (Le Bourg…" at bounding box center [601, 224] width 905 height 357
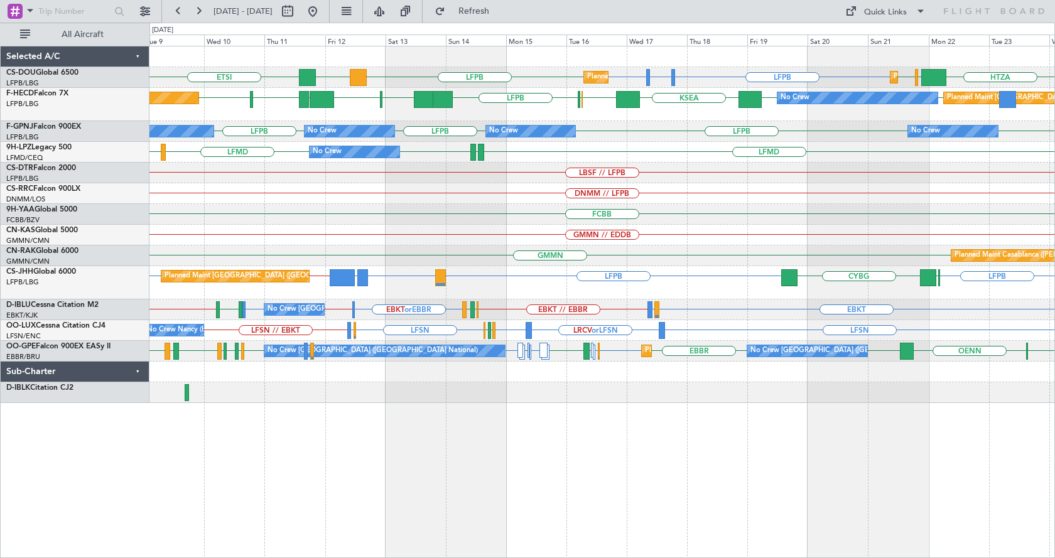
click at [489, 437] on div "Planned Maint Paris (Le Bourget) Planned Maint Paris (Le Bourget) LFPB LFTH or …" at bounding box center [602, 302] width 906 height 512
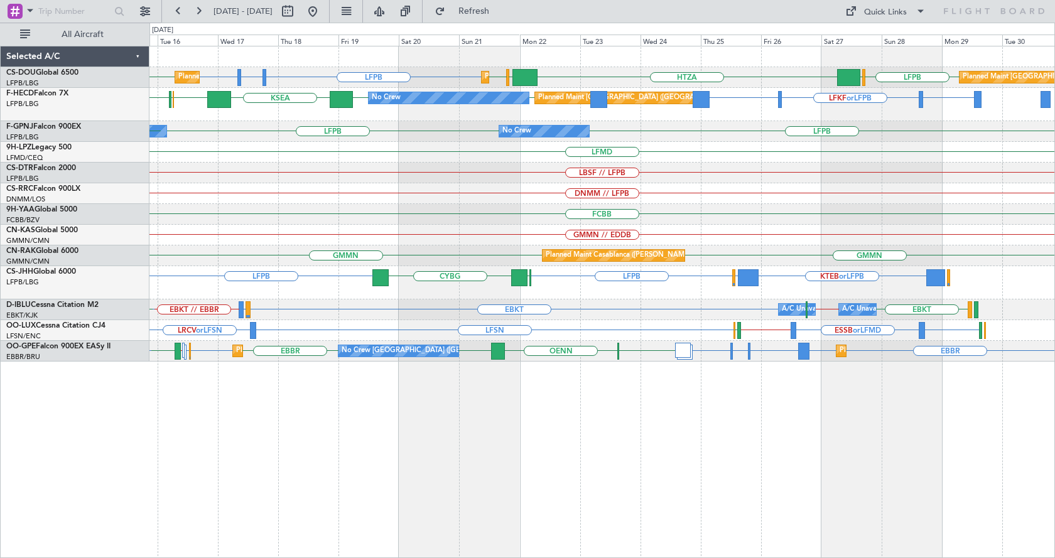
click at [787, 441] on div "LFPB LFTH or LFPB LFPB LFPB LFPB EGLF HTZA EGKK LFPB Planned Maint Paris (Le Bo…" at bounding box center [602, 302] width 906 height 512
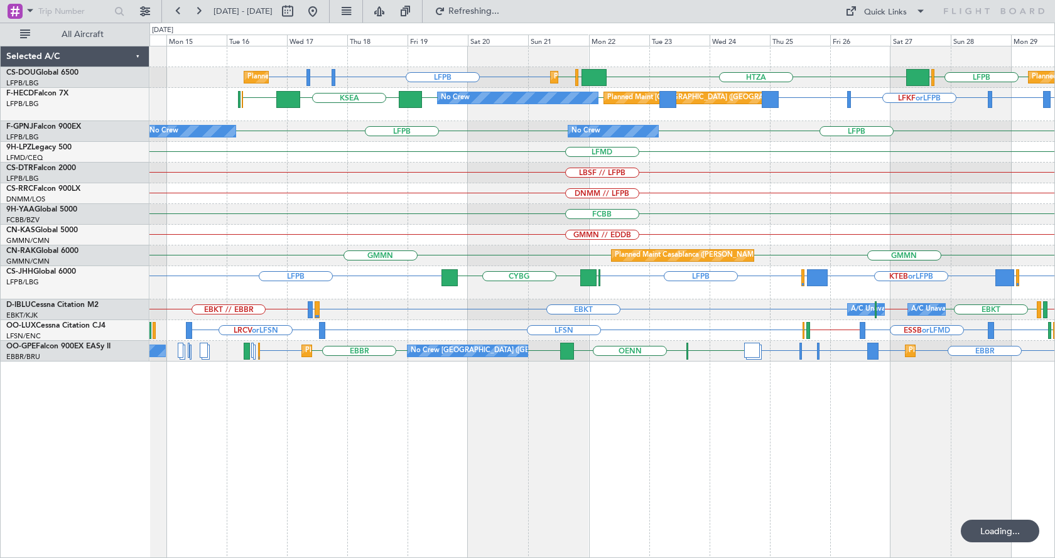
click at [889, 441] on div "Planned Maint Paris (Le Bourget) Planned Maint Paris (Le Bourget) Planned Maint…" at bounding box center [602, 302] width 906 height 512
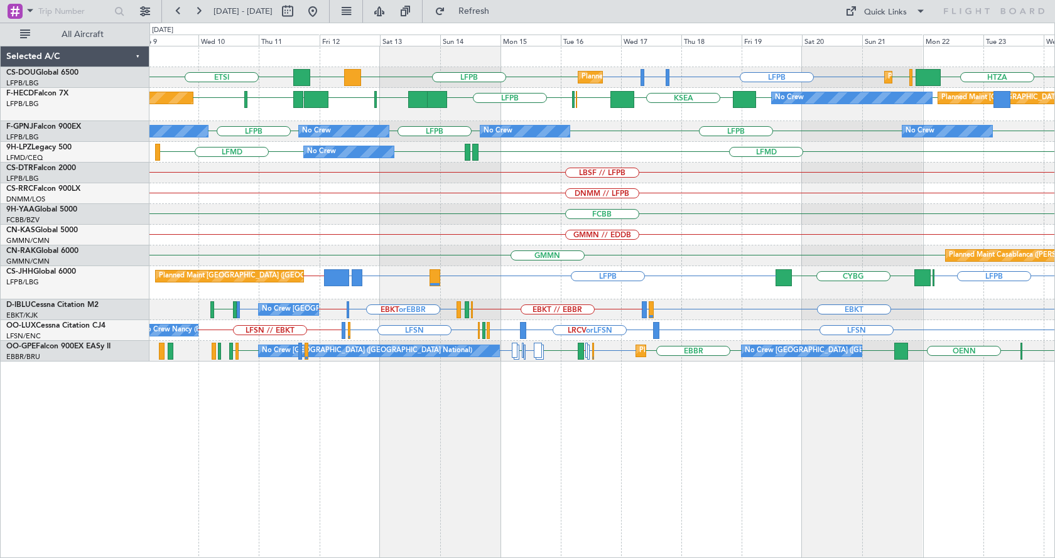
click at [595, 441] on div "LFPB LFTH or LFPB LFPB ETSI LFPB DGAA HTZA EGKK LFPB Planned Maint Paris (Le Bo…" at bounding box center [602, 302] width 906 height 512
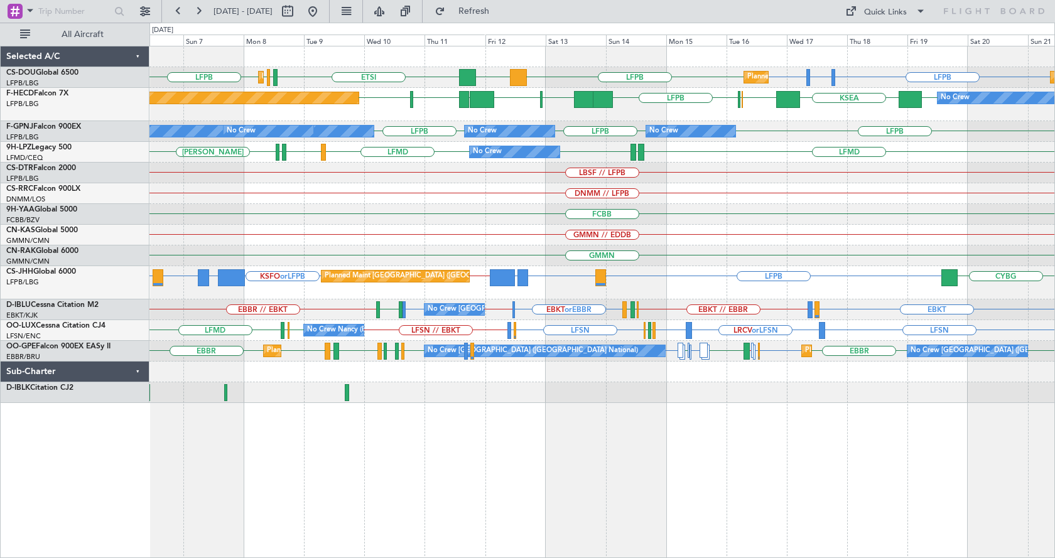
click at [720, 441] on div "Planned Maint Paris (Le Bourget) Planned Maint Paris (Le Bourget) Planned Maint…" at bounding box center [602, 302] width 906 height 512
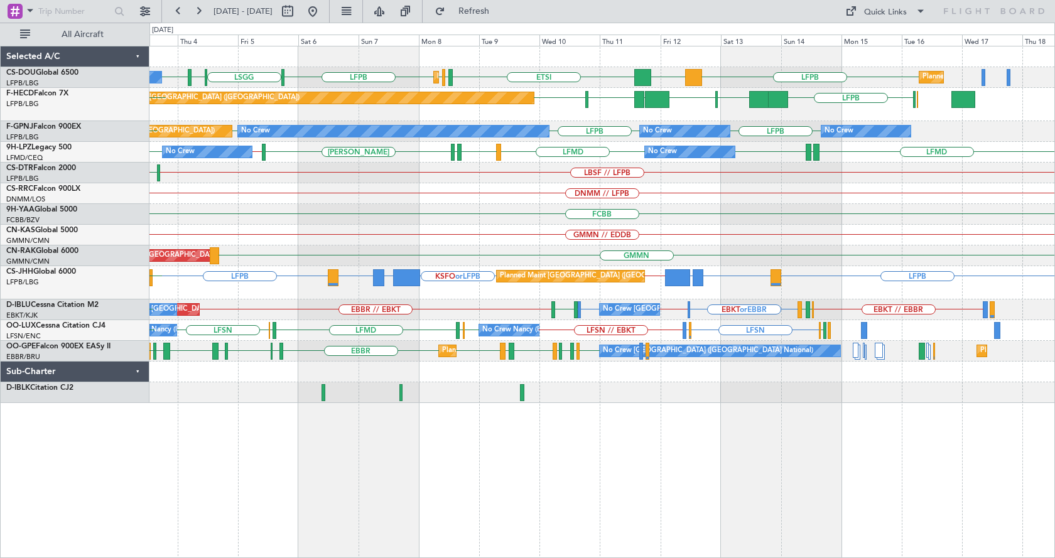
click at [666, 210] on div "ETSI EGGW LFPB LFPB LSGG LFPB DGAA LIML LFPB Planned Maint Paris (Le Bourget) N…" at bounding box center [601, 224] width 905 height 357
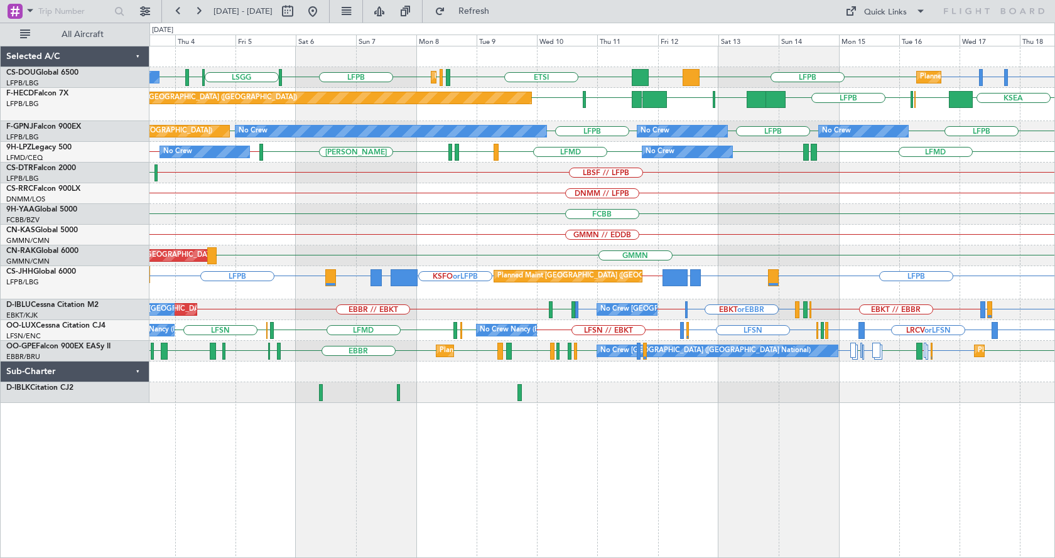
click at [445, 441] on div "LFPB LFTH or LFPB LFPB LFPB DGAA ETSI LIML LFPB EGGW LFPB LFPB LSGG Planned Mai…" at bounding box center [602, 302] width 906 height 512
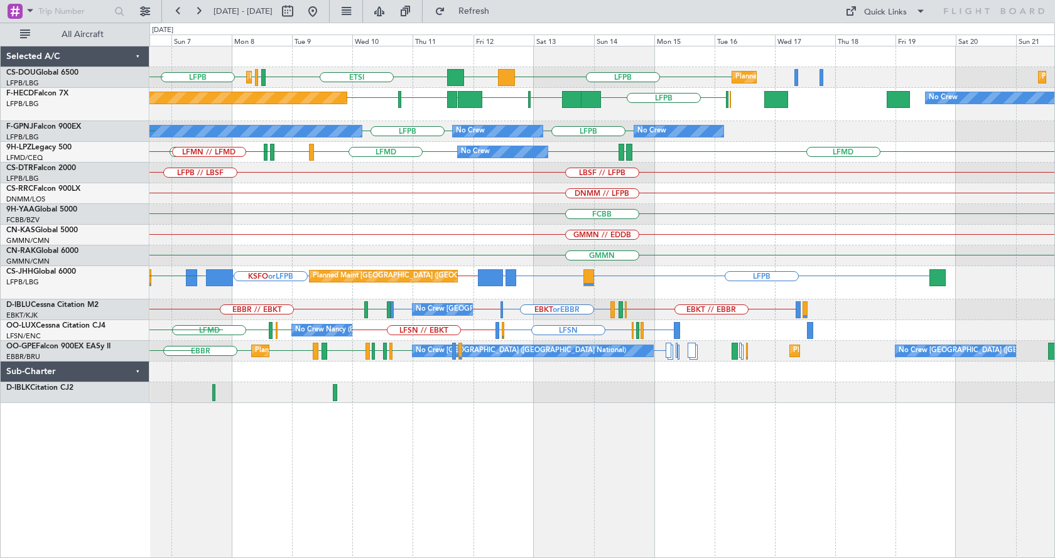
click at [416, 244] on div "Planned Maint Paris (Le Bourget) LFPB DGAA ETSI EGGW LFPB LFPB Planned Maint Pa…" at bounding box center [601, 224] width 905 height 357
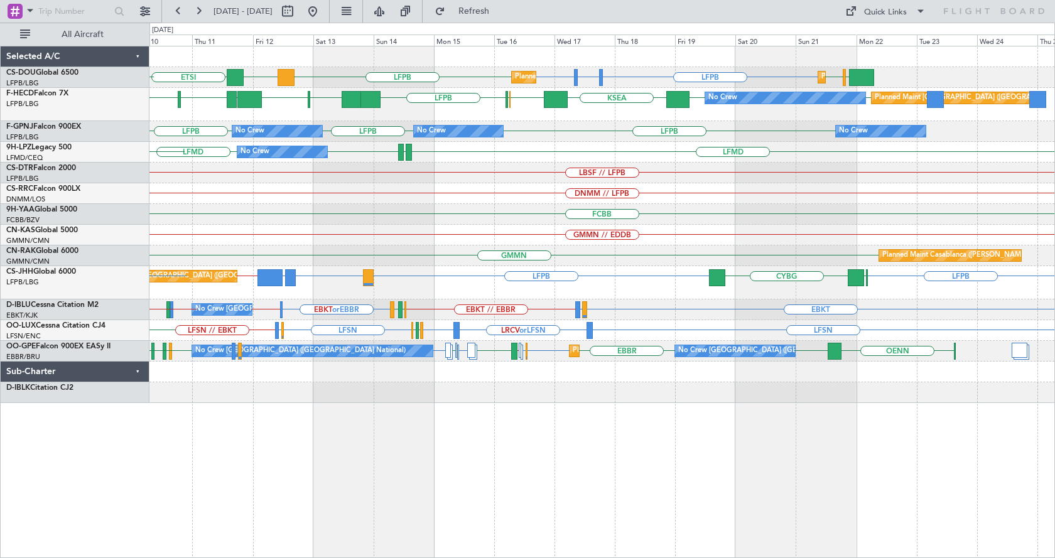
click at [609, 239] on div "Planned Maint Paris (Le Bourget) Planned Maint Paris (Le Bourget) LFPB LFTH or …" at bounding box center [601, 224] width 905 height 357
